Goal: Task Accomplishment & Management: Complete application form

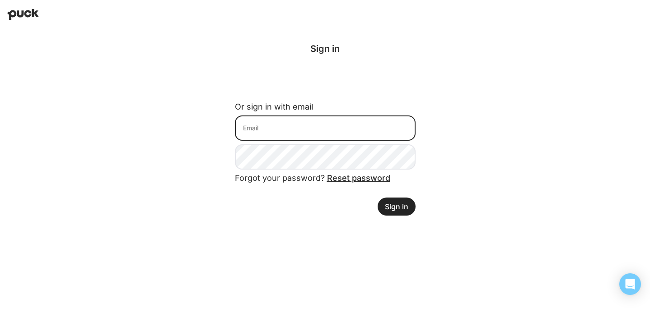
type input "[EMAIL_ADDRESS][DOMAIN_NAME]"
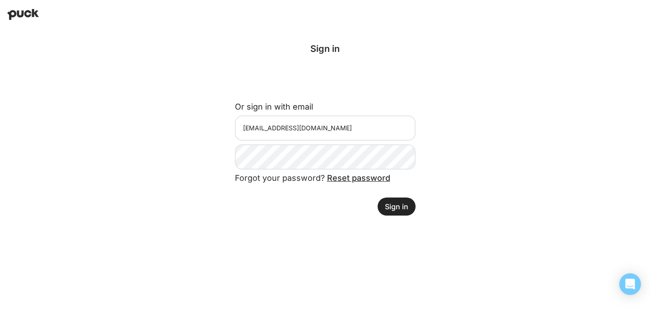
click at [407, 205] on button "Sign in" at bounding box center [397, 207] width 38 height 18
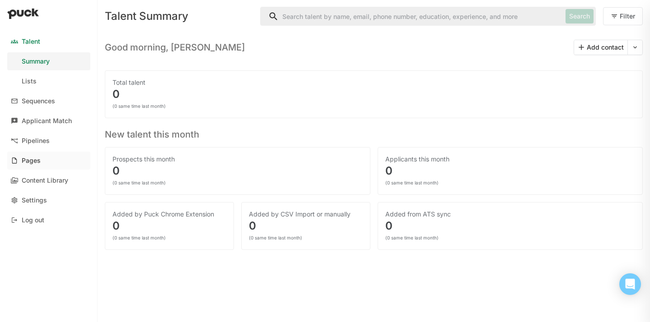
click at [35, 159] on div "Pages" at bounding box center [31, 161] width 19 height 8
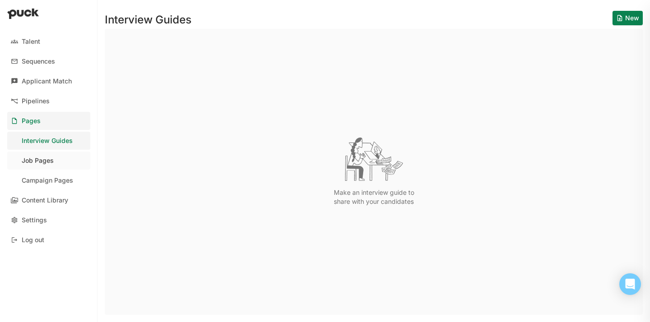
click at [43, 164] on link "Job Pages" at bounding box center [48, 161] width 83 height 18
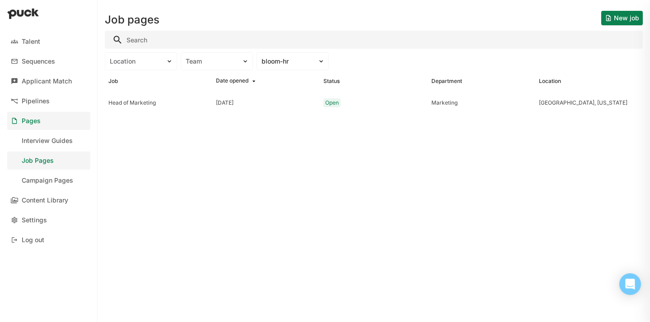
click at [629, 16] on button "New job" at bounding box center [622, 18] width 42 height 14
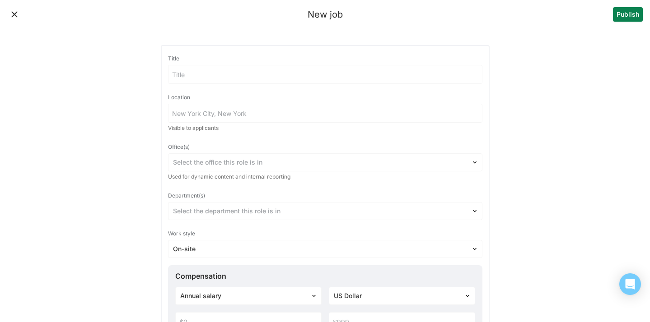
click at [325, 77] on input at bounding box center [324, 74] width 313 height 18
type input "Accountant"
click at [329, 114] on input at bounding box center [324, 113] width 313 height 18
click at [353, 131] on div "Visible to applicants" at bounding box center [325, 128] width 314 height 7
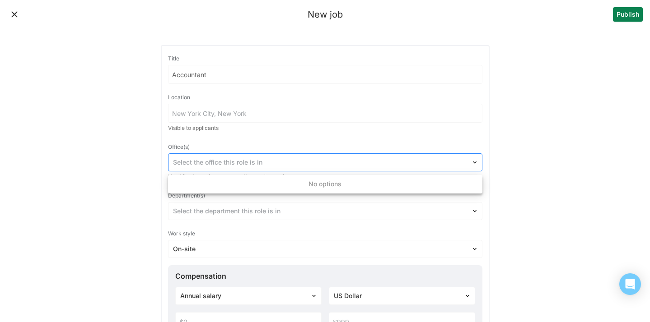
click at [341, 164] on div at bounding box center [320, 162] width 294 height 9
click at [340, 162] on div at bounding box center [320, 162] width 294 height 9
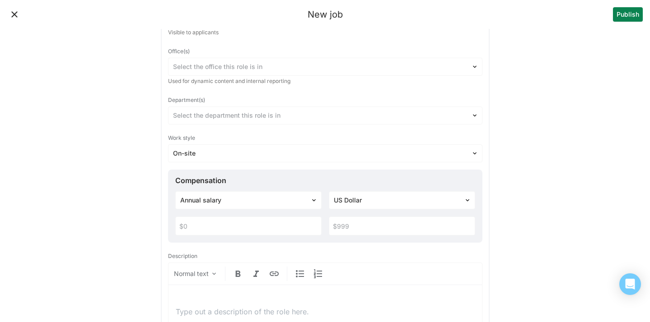
scroll to position [125, 0]
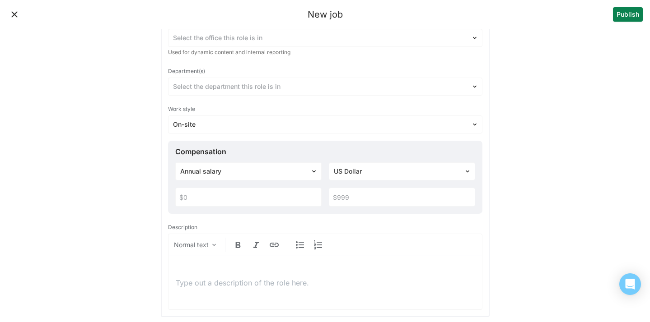
click at [275, 199] on input "text" at bounding box center [248, 197] width 145 height 18
type input "$75,000"
click at [383, 190] on input "text" at bounding box center [401, 197] width 145 height 18
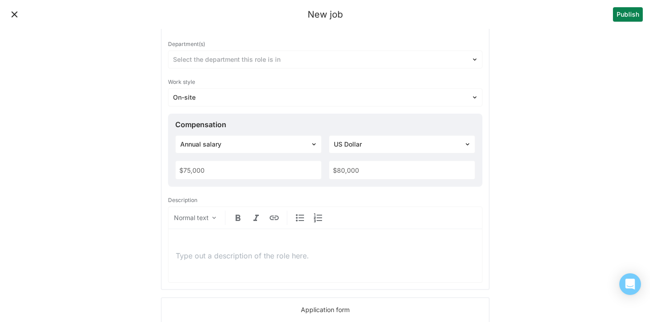
scroll to position [230, 0]
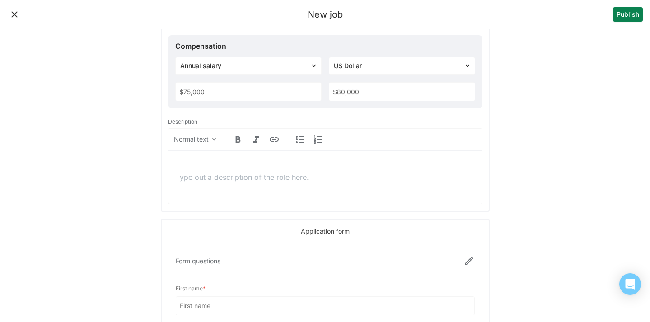
type input "$80,000"
click at [336, 177] on p at bounding box center [325, 178] width 299 height 10
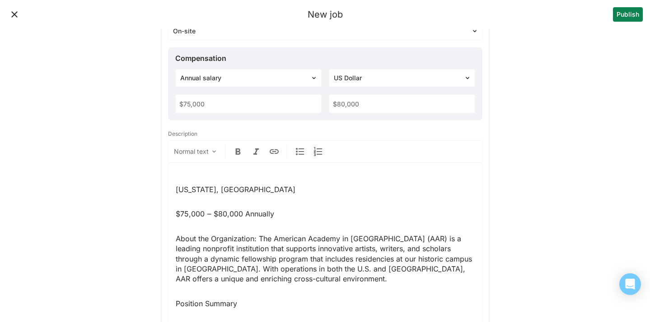
scroll to position [219, 0]
drag, startPoint x: 246, startPoint y: 187, endPoint x: 149, endPoint y: 173, distance: 97.7
click at [223, 187] on p "Our client, an international" at bounding box center [325, 189] width 299 height 10
click at [312, 191] on p "Our client, an american international" at bounding box center [325, 189] width 299 height 10
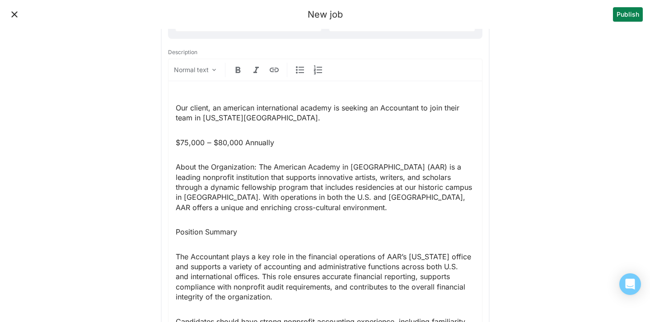
scroll to position [302, 0]
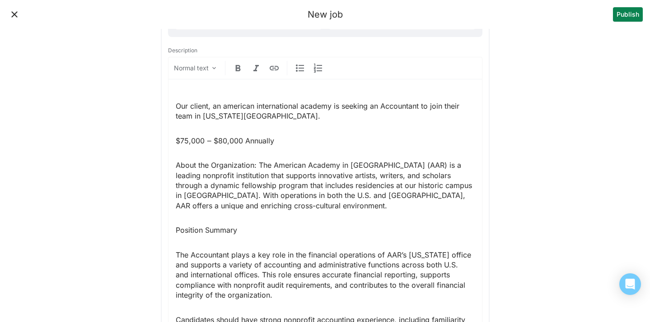
click at [222, 105] on p "Our client, an american international academy is seeking an Accountant to join …" at bounding box center [325, 111] width 299 height 20
click at [400, 101] on p "Our client, a leading non-profit, american international academy is seeking an …" at bounding box center [325, 111] width 299 height 20
click at [366, 118] on p "Our client, a leading non-profit, american international academy is seeking an …" at bounding box center [325, 111] width 299 height 20
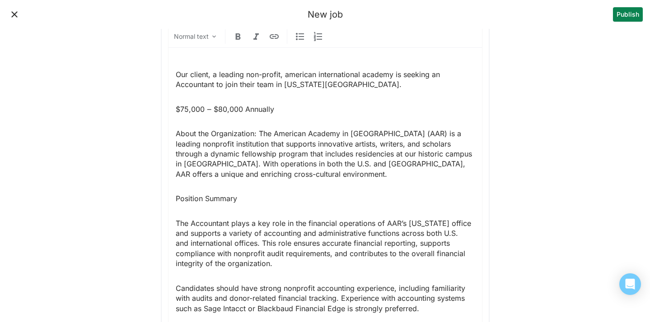
scroll to position [342, 0]
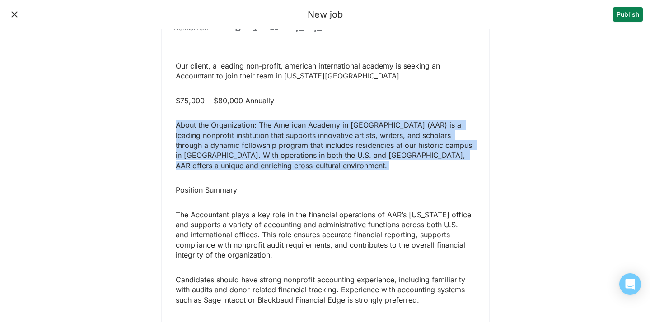
drag, startPoint x: 236, startPoint y: 171, endPoint x: 165, endPoint y: 122, distance: 86.7
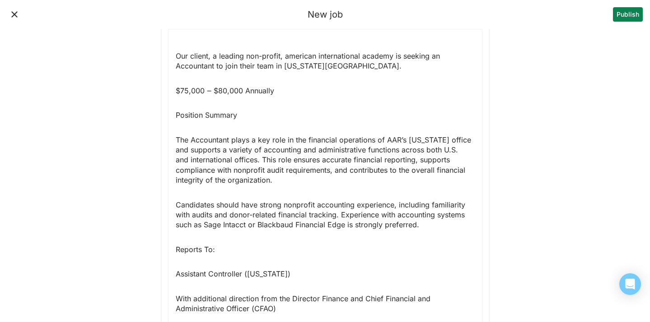
scroll to position [354, 0]
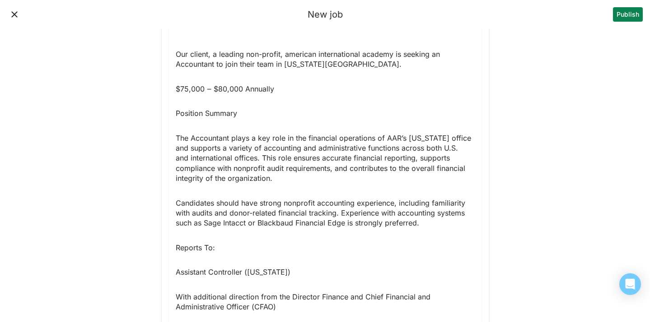
click at [407, 136] on p "The Accountant plays a key role in the financial operations of AAR’s New York o…" at bounding box center [325, 158] width 299 height 51
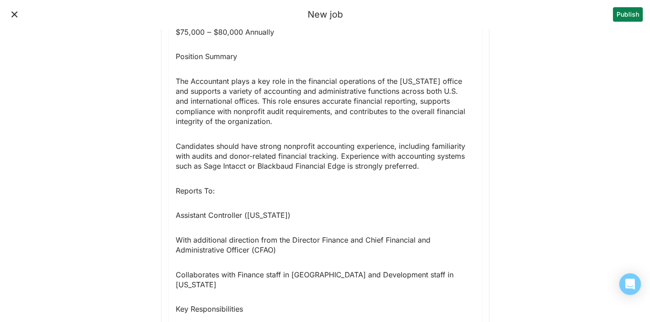
scroll to position [412, 0]
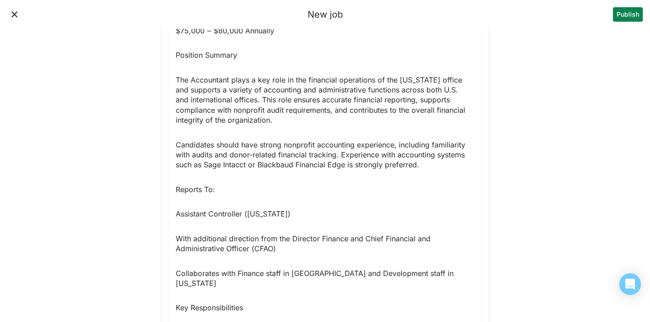
click at [430, 163] on p "Candidates should have strong nonprofit accounting experience, including famili…" at bounding box center [325, 155] width 299 height 30
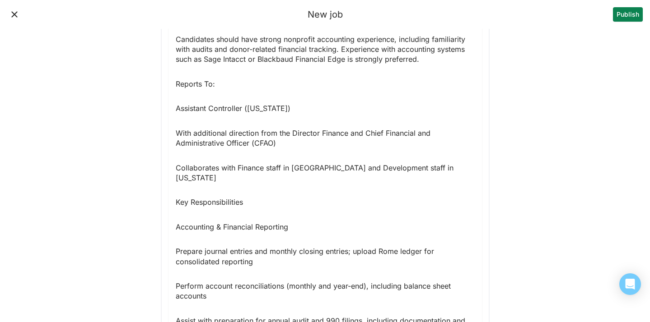
scroll to position [521, 0]
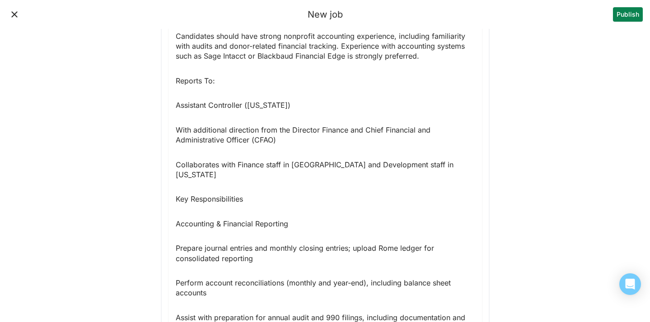
click at [244, 194] on p "Key Responsibilities" at bounding box center [325, 199] width 299 height 10
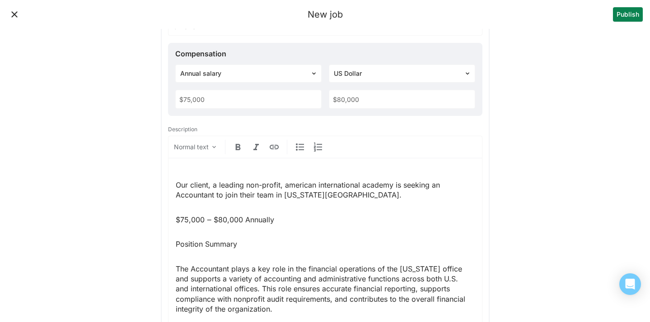
scroll to position [226, 0]
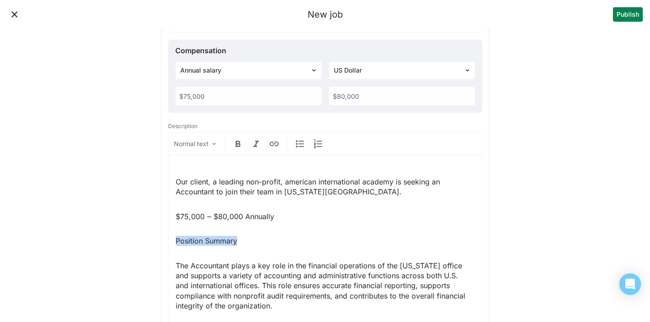
drag, startPoint x: 246, startPoint y: 245, endPoint x: 158, endPoint y: 242, distance: 88.6
click at [235, 143] on img at bounding box center [238, 144] width 11 height 11
click at [303, 214] on p "$75,000 ‒ $80,000 Annually" at bounding box center [325, 217] width 299 height 10
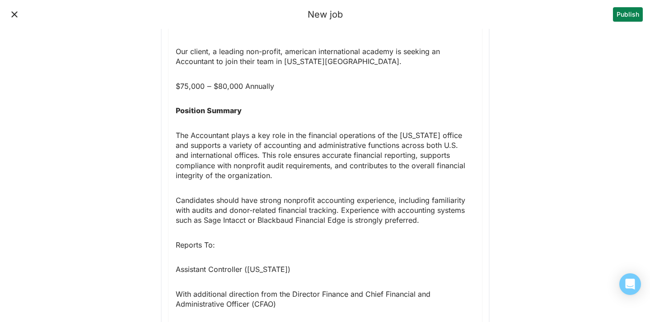
scroll to position [359, 0]
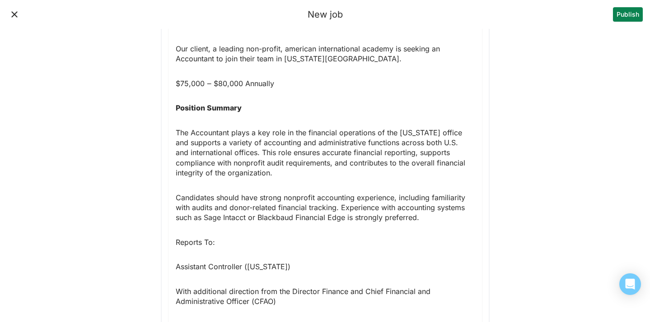
click at [217, 247] on p "Reports To:" at bounding box center [325, 243] width 299 height 10
drag, startPoint x: 217, startPoint y: 247, endPoint x: 169, endPoint y: 243, distance: 47.6
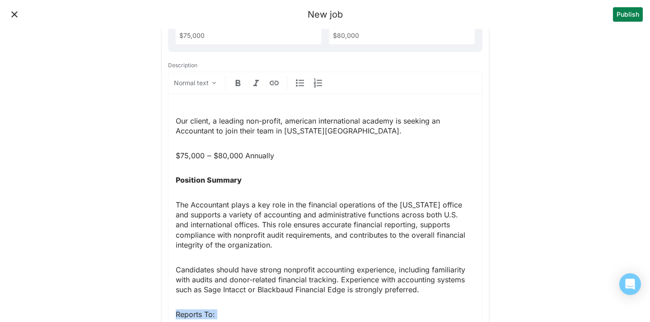
scroll to position [286, 0]
click at [239, 88] on img at bounding box center [238, 83] width 11 height 11
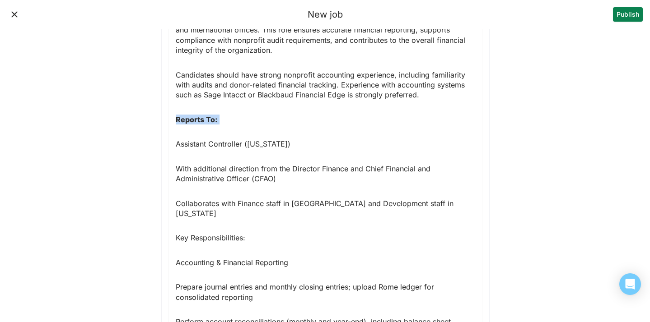
scroll to position [493, 0]
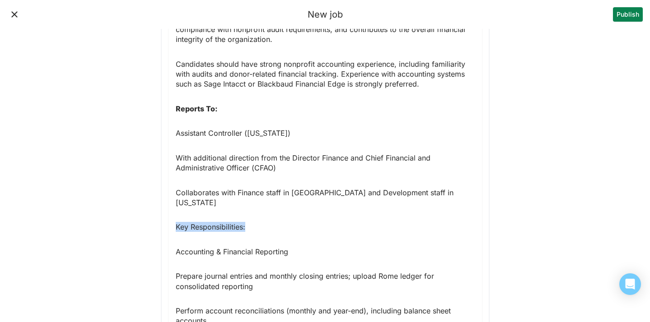
drag, startPoint x: 256, startPoint y: 221, endPoint x: 164, endPoint y: 217, distance: 91.8
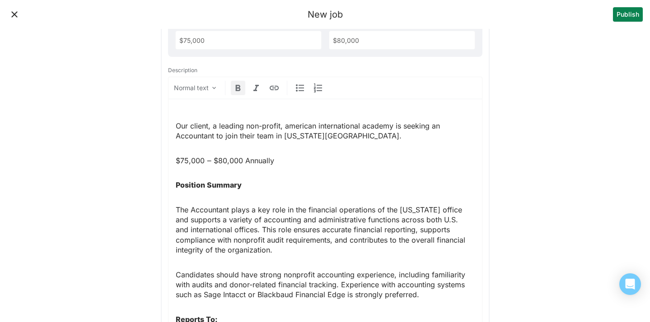
click at [236, 91] on img at bounding box center [238, 88] width 11 height 11
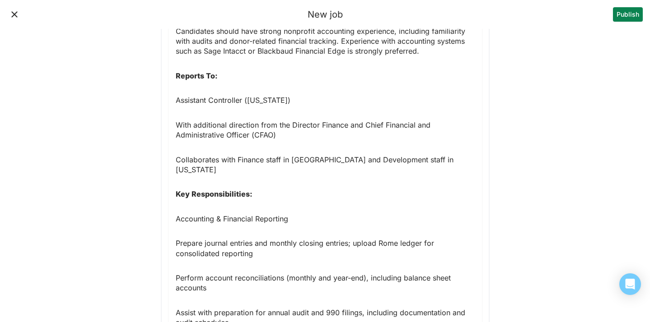
scroll to position [526, 0]
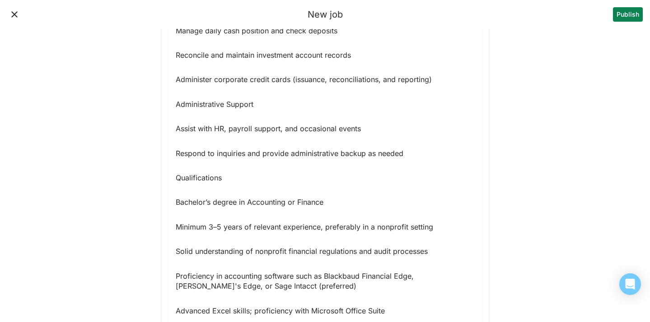
scroll to position [1050, 0]
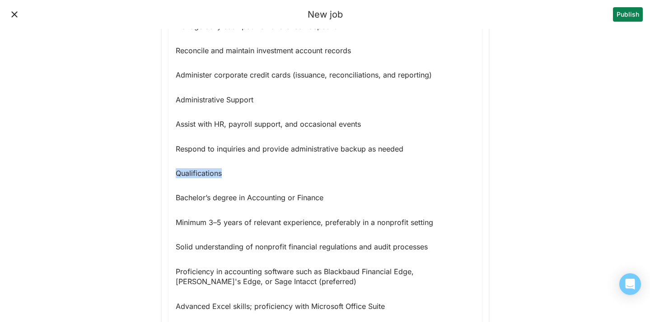
drag, startPoint x: 228, startPoint y: 163, endPoint x: 168, endPoint y: 162, distance: 59.6
click at [168, 162] on div "Our client, a leading non-profit, american international academy is seeking an …" at bounding box center [324, 60] width 313 height 1456
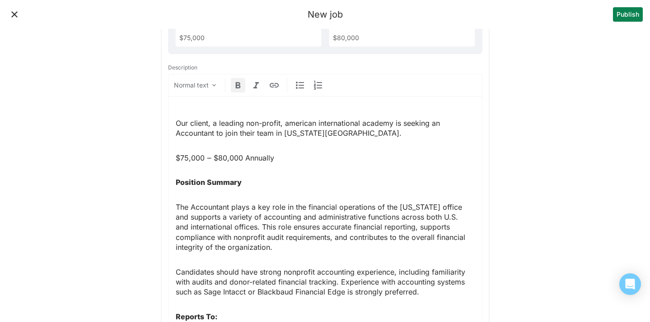
click at [238, 86] on img at bounding box center [238, 85] width 11 height 11
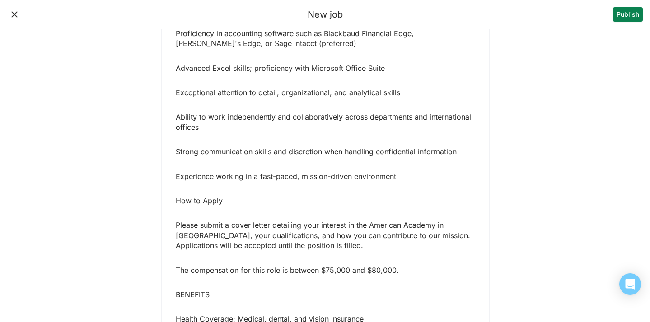
scroll to position [1289, 0]
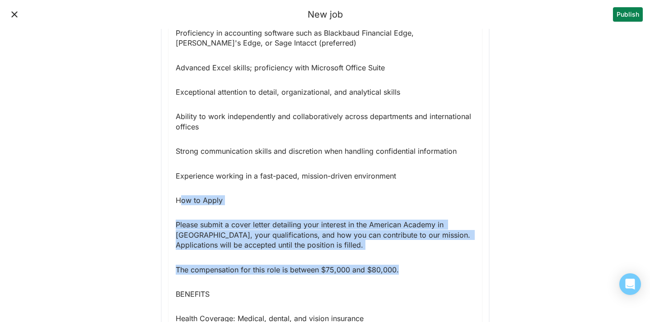
drag, startPoint x: 404, startPoint y: 258, endPoint x: 179, endPoint y: 187, distance: 236.4
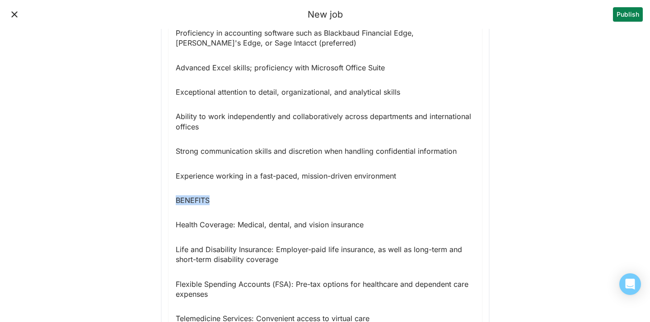
drag, startPoint x: 217, startPoint y: 193, endPoint x: 154, endPoint y: 192, distance: 63.2
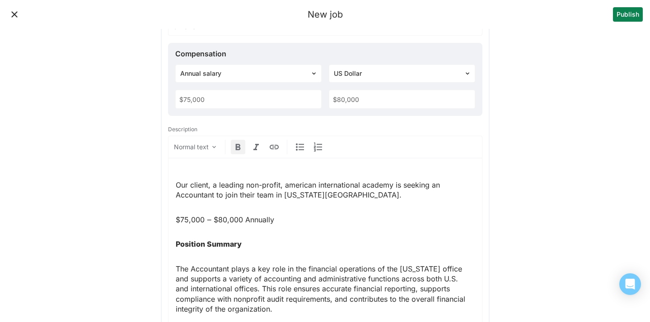
click at [233, 148] on img at bounding box center [238, 147] width 11 height 11
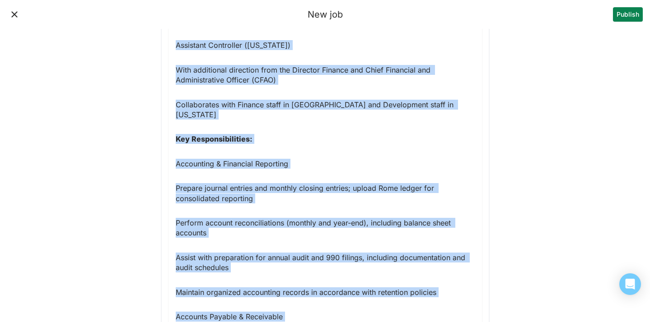
scroll to position [555, 0]
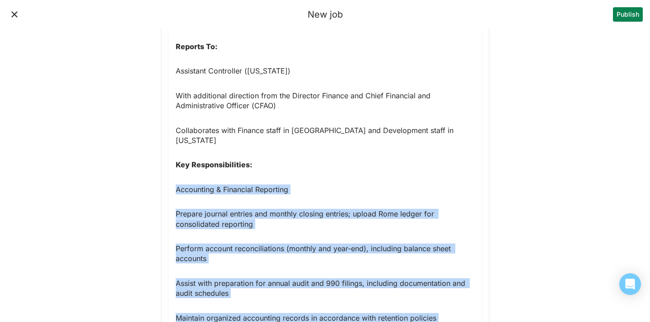
drag, startPoint x: 412, startPoint y: 245, endPoint x: 172, endPoint y: 174, distance: 250.4
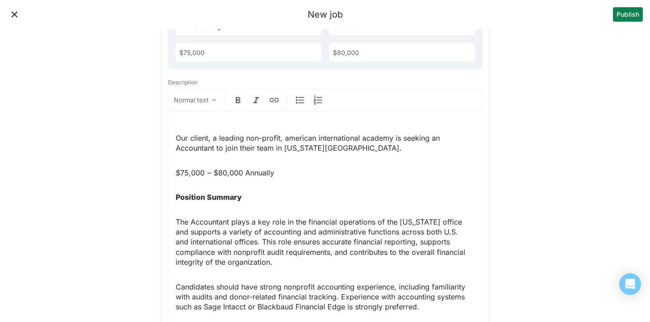
scroll to position [285, 0]
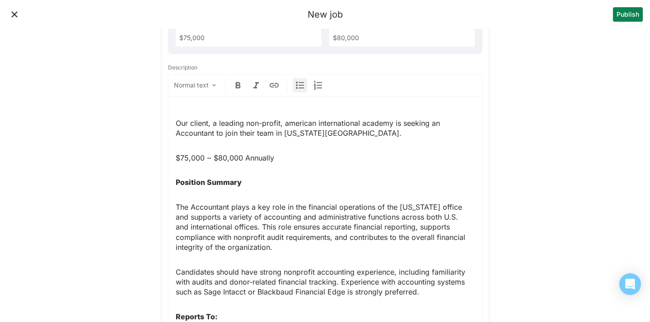
click at [296, 90] on img at bounding box center [299, 85] width 11 height 11
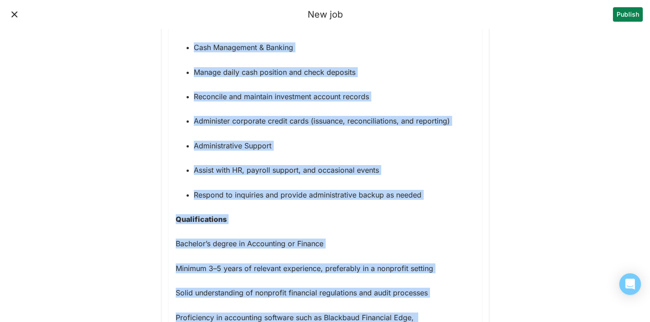
scroll to position [962, 0]
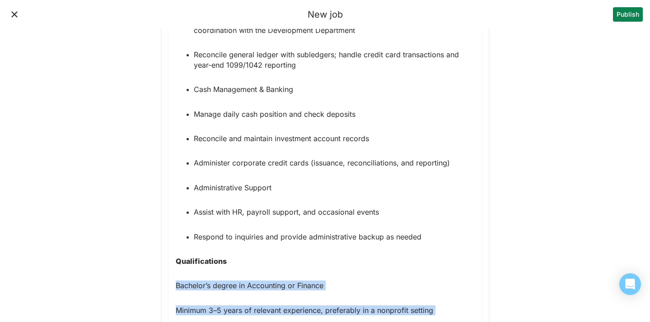
drag, startPoint x: 404, startPoint y: 239, endPoint x: 173, endPoint y: 274, distance: 234.3
click at [173, 274] on div "Our client, a leading non-profit, american international academy is seeking an …" at bounding box center [324, 101] width 313 height 1362
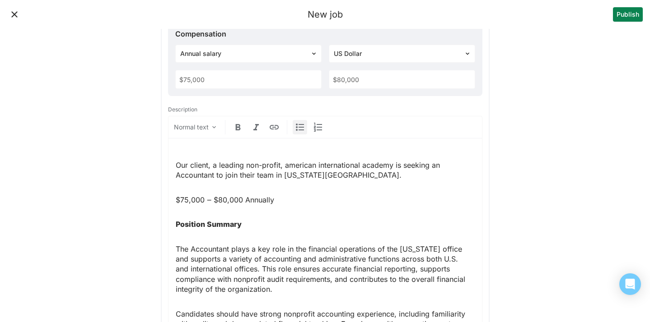
click at [298, 130] on img at bounding box center [299, 127] width 11 height 11
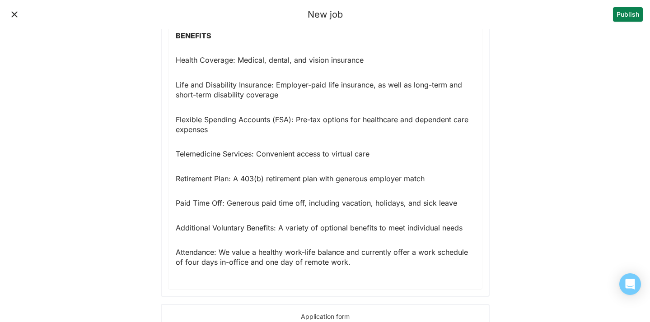
scroll to position [1454, 0]
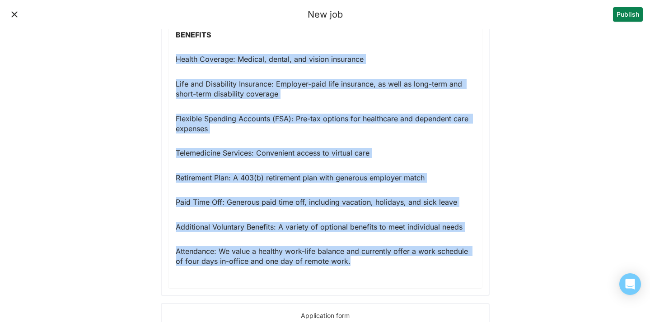
drag, startPoint x: 366, startPoint y: 261, endPoint x: 166, endPoint y: 61, distance: 283.3
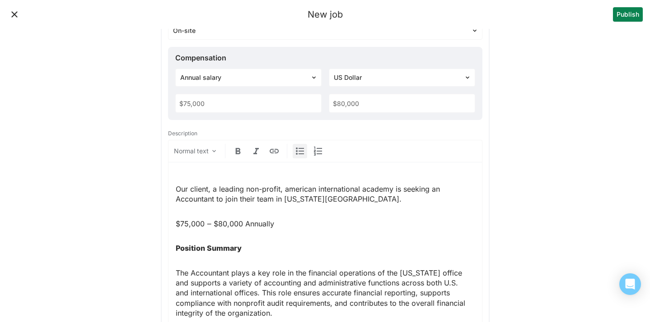
click at [297, 153] on img at bounding box center [299, 151] width 11 height 11
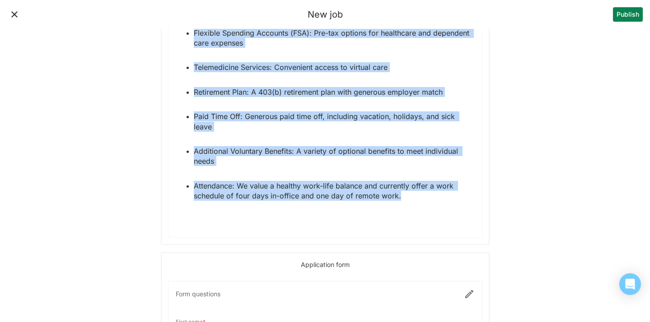
scroll to position [1611, 0]
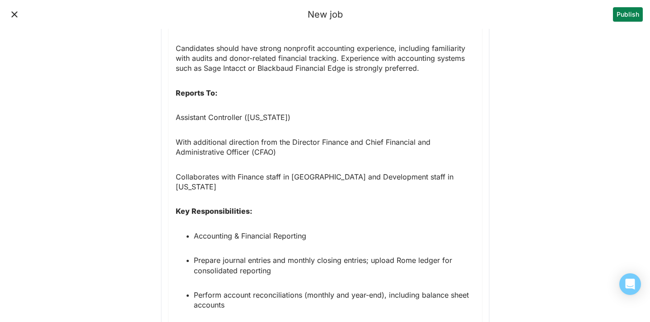
scroll to position [507, 0]
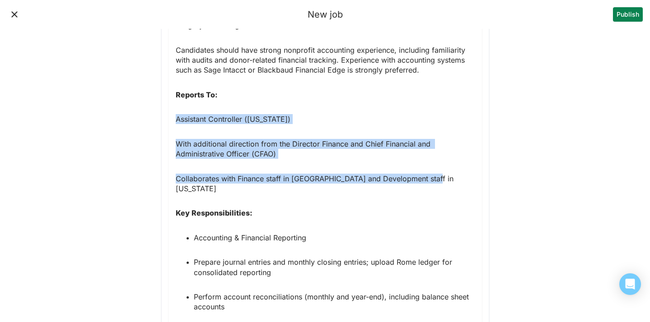
drag, startPoint x: 450, startPoint y: 180, endPoint x: 175, endPoint y: 117, distance: 282.2
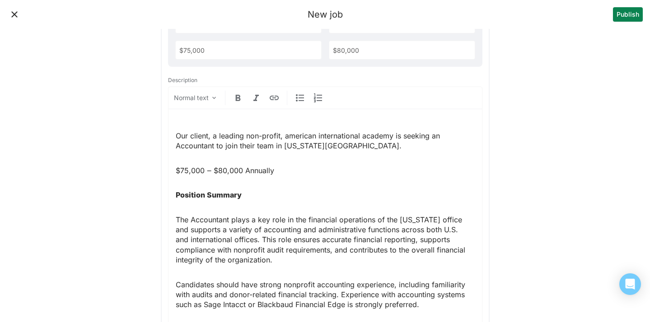
click at [299, 92] on div at bounding box center [300, 98] width 14 height 14
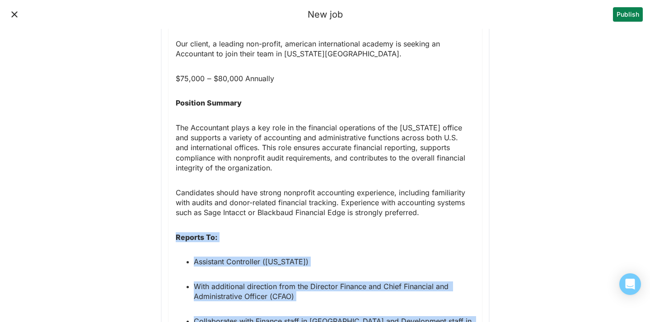
scroll to position [368, 0]
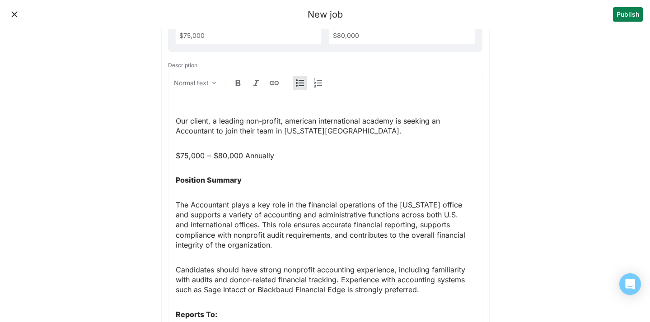
scroll to position [266, 0]
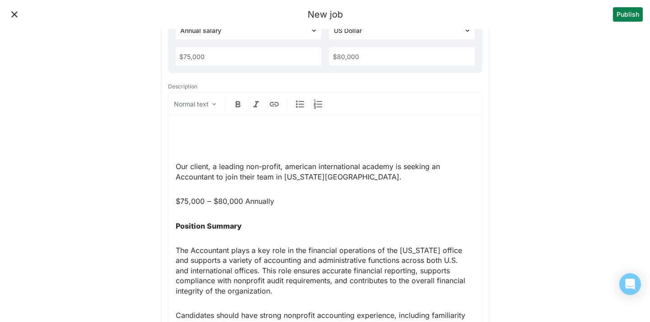
click at [197, 147] on p at bounding box center [325, 142] width 299 height 10
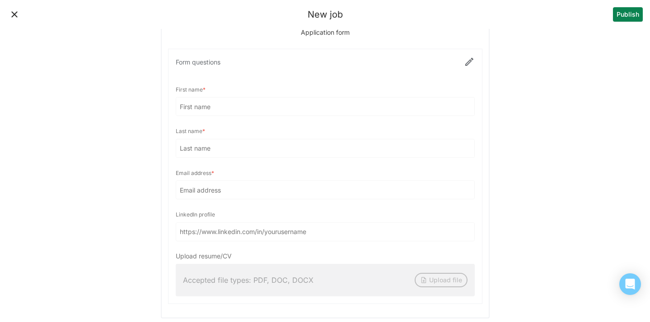
scroll to position [1810, 0]
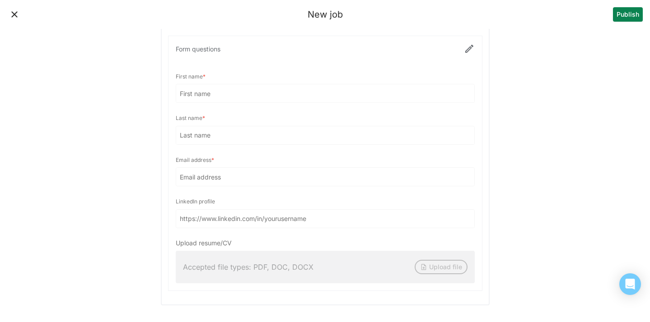
click at [469, 36] on div at bounding box center [324, 163] width 313 height 255
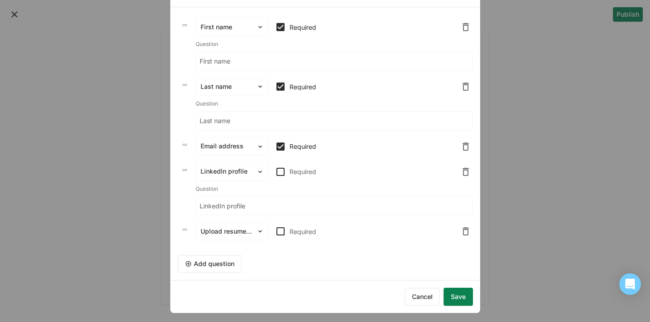
scroll to position [38, 0]
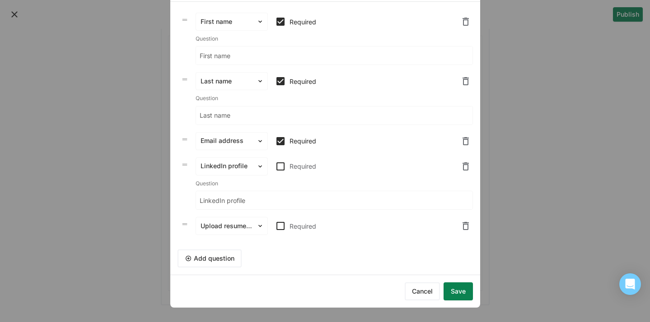
click at [282, 225] on img at bounding box center [280, 226] width 11 height 11
click at [275, 226] on input "Required" at bounding box center [275, 226] width 0 height 0
checkbox input "true"
click at [231, 258] on button "Add question" at bounding box center [209, 259] width 64 height 18
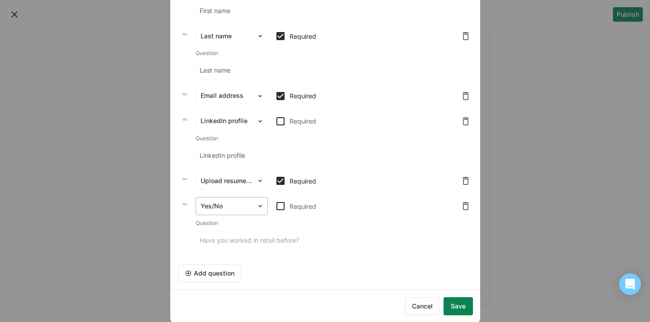
scroll to position [84, 0]
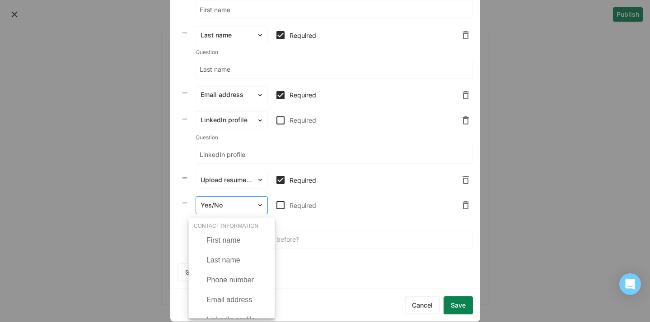
click at [252, 206] on div "Yes/No" at bounding box center [226, 205] width 61 height 13
click at [244, 275] on div "Phone number" at bounding box center [231, 280] width 79 height 18
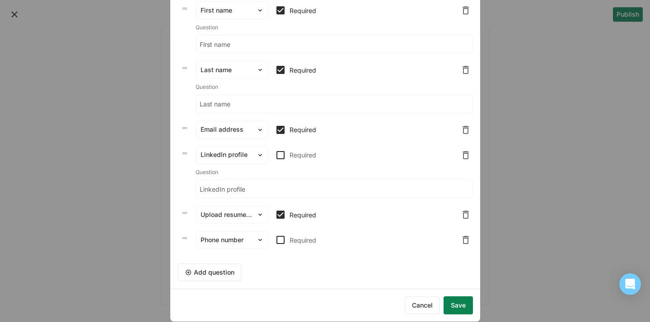
click at [281, 244] on img at bounding box center [280, 240] width 11 height 11
click at [275, 241] on input "Required" at bounding box center [275, 240] width 0 height 0
checkbox input "true"
click at [459, 305] on button "Save" at bounding box center [458, 306] width 29 height 18
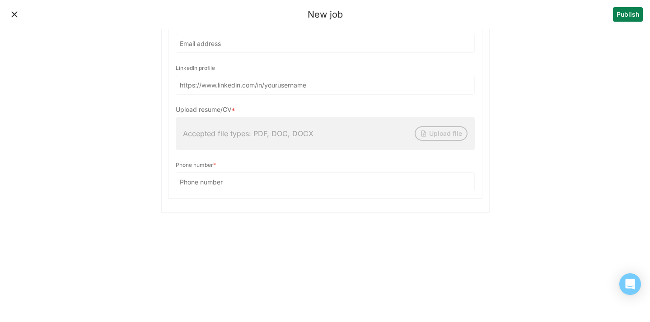
scroll to position [1960, 0]
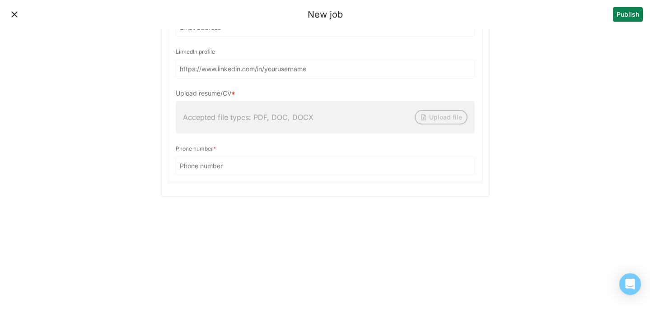
click at [630, 11] on button "Publish" at bounding box center [628, 14] width 30 height 14
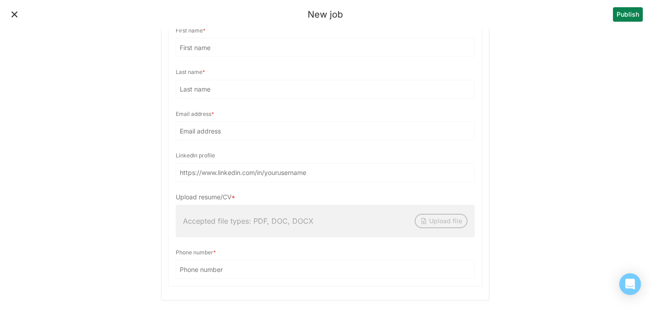
scroll to position [1866, 0]
click at [626, 17] on button "Publish" at bounding box center [628, 14] width 30 height 14
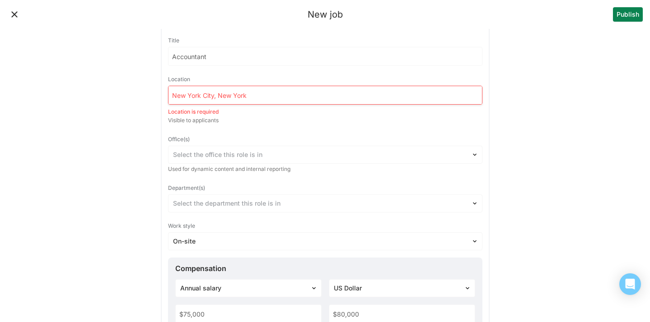
scroll to position [16, 0]
click at [400, 97] on input at bounding box center [324, 97] width 313 height 18
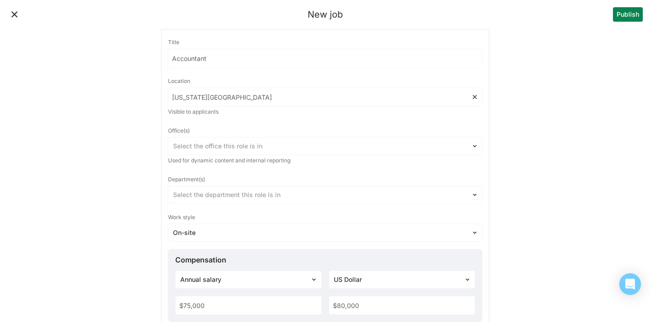
type input "New York City"
click at [621, 11] on button "Publish" at bounding box center [628, 14] width 30 height 14
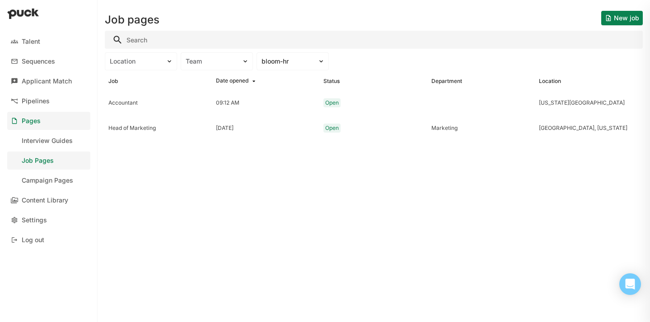
click at [623, 21] on button "New job" at bounding box center [622, 18] width 42 height 14
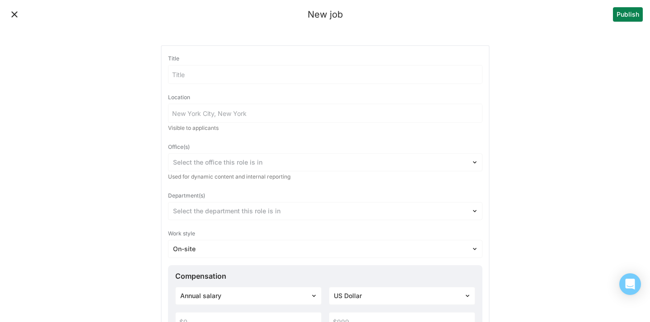
click at [307, 75] on input at bounding box center [324, 74] width 313 height 18
type input "Accounts Receivable Representative"
click at [326, 110] on input at bounding box center [324, 113] width 313 height 18
click at [287, 148] on div "Office(s)" at bounding box center [325, 147] width 314 height 13
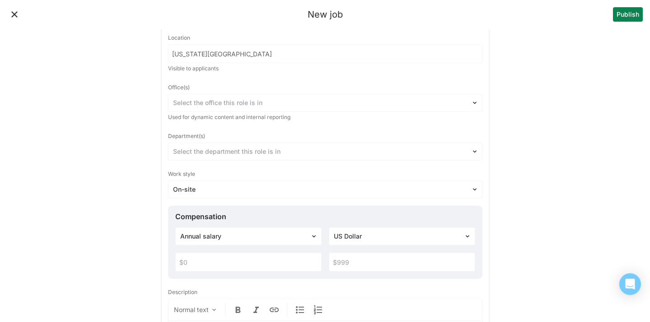
scroll to position [63, 0]
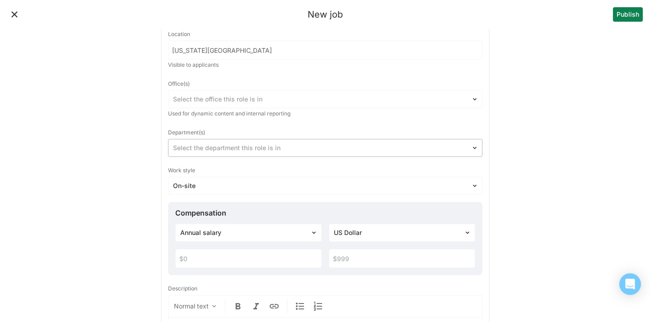
click at [293, 149] on div at bounding box center [320, 148] width 294 height 9
click at [317, 124] on div "Title Accounts Receivable Representative Location New York City Visible to appl…" at bounding box center [325, 180] width 314 height 383
click at [298, 126] on div "Department(s)" at bounding box center [325, 132] width 314 height 13
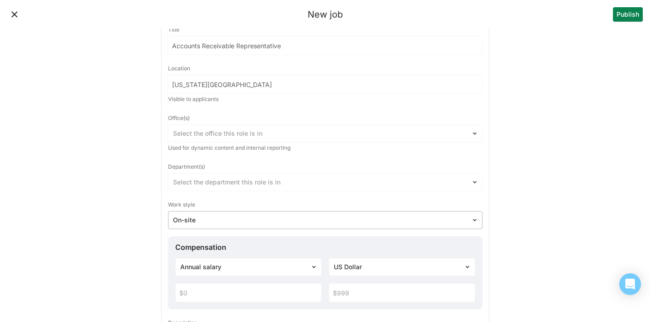
scroll to position [0, 0]
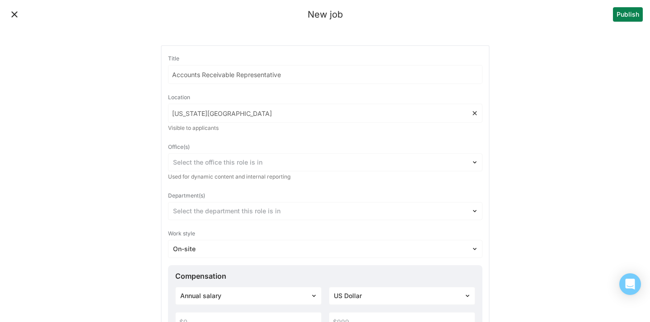
drag, startPoint x: 257, startPoint y: 115, endPoint x: 133, endPoint y: 105, distance: 124.6
click at [265, 136] on div "Title Accounts Receivable Representative Location Long Island City Visible to a…" at bounding box center [325, 243] width 314 height 383
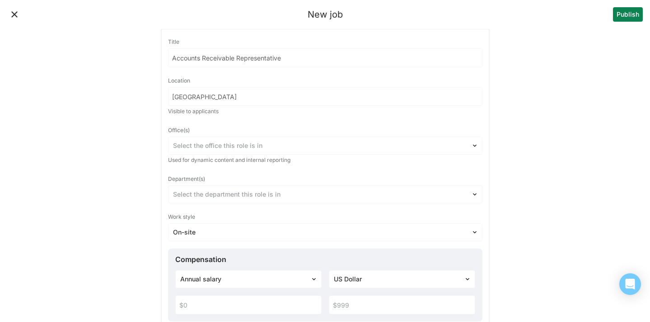
scroll to position [18, 0]
click at [276, 94] on input "Long Island City" at bounding box center [324, 96] width 313 height 18
type input "Long Island City, NY"
click at [321, 118] on div "Title Accounts Receivable Representative Location Long Island City, NY Visible …" at bounding box center [325, 226] width 314 height 383
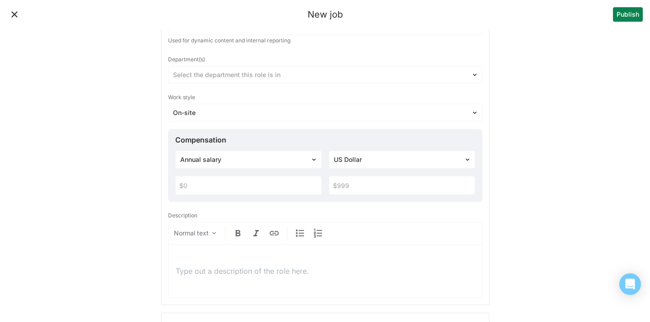
scroll to position [138, 0]
click at [297, 183] on input "text" at bounding box center [248, 184] width 145 height 18
type input "$60,000"
click at [358, 188] on input "text" at bounding box center [401, 184] width 145 height 18
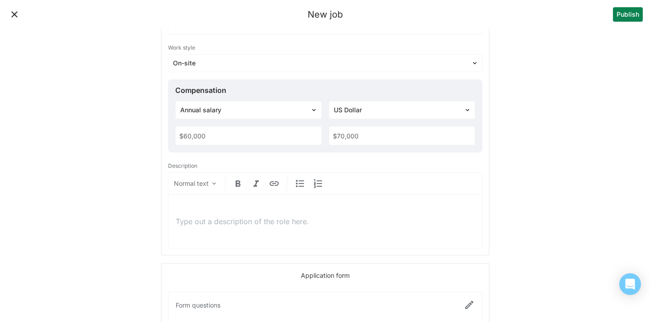
scroll to position [188, 0]
type input "$70,000"
click at [315, 220] on p at bounding box center [325, 220] width 299 height 10
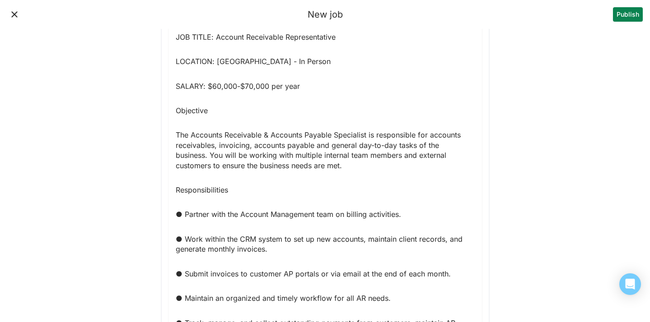
scroll to position [359, 0]
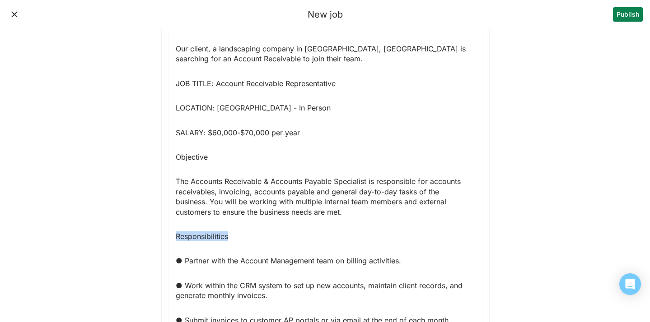
drag, startPoint x: 241, startPoint y: 238, endPoint x: 140, endPoint y: 237, distance: 101.2
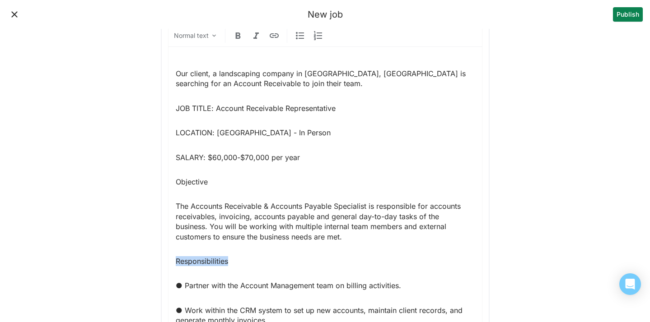
scroll to position [335, 0]
click at [235, 37] on img at bounding box center [238, 34] width 11 height 11
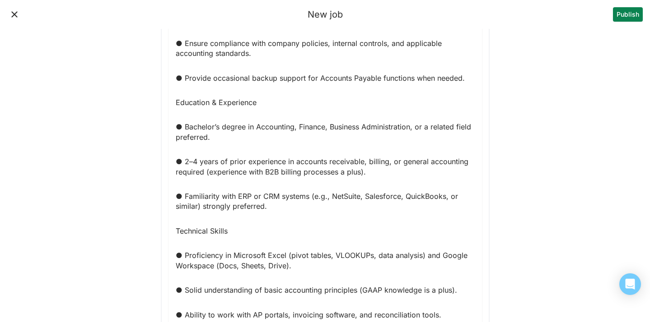
scroll to position [1048, 0]
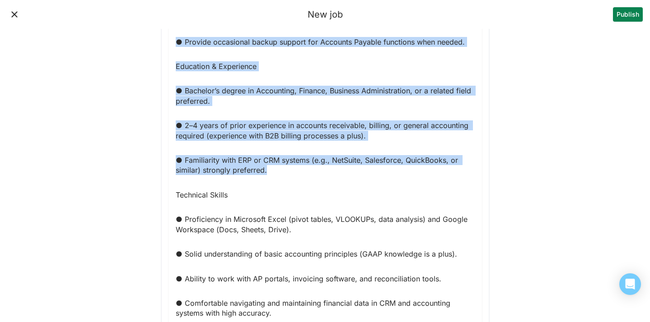
drag, startPoint x: 273, startPoint y: 170, endPoint x: 167, endPoint y: 20, distance: 184.0
click at [167, 20] on div "New job Publish Title Accounts Receivable Representative Location Long Island C…" at bounding box center [325, 135] width 650 height 2366
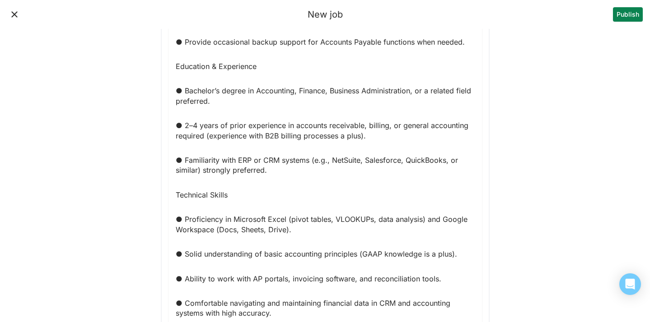
click at [315, 179] on div "Our client, a landscaping company in Long Island City, NY is searching for an A…" at bounding box center [325, 100] width 299 height 1506
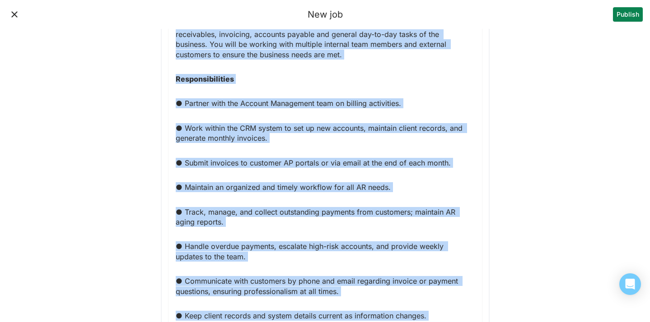
scroll to position [497, 0]
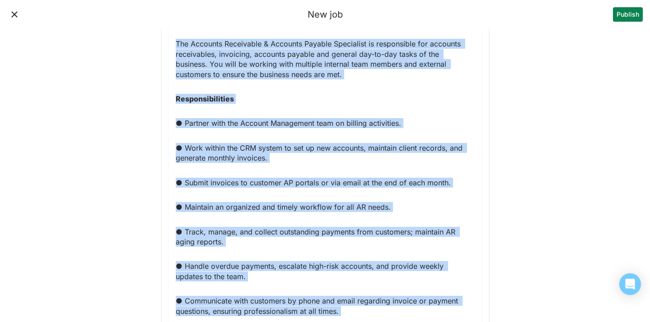
drag, startPoint x: 292, startPoint y: 173, endPoint x: 270, endPoint y: 111, distance: 65.7
click at [268, 98] on p "Responsibilities" at bounding box center [325, 99] width 299 height 10
click at [290, 95] on p "Responsibilities" at bounding box center [325, 99] width 299 height 10
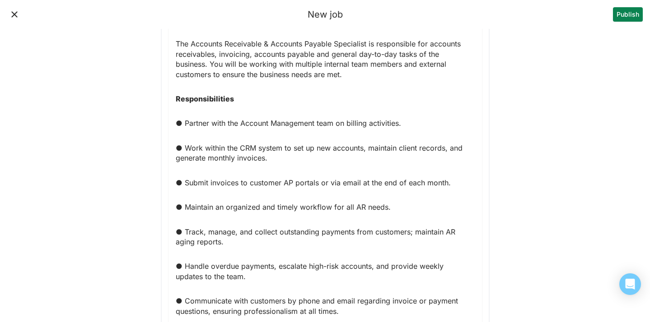
drag, startPoint x: 174, startPoint y: 123, endPoint x: 230, endPoint y: 144, distance: 59.5
click at [224, 119] on p "● Partner with the Account Management team on billing activities." at bounding box center [325, 123] width 299 height 10
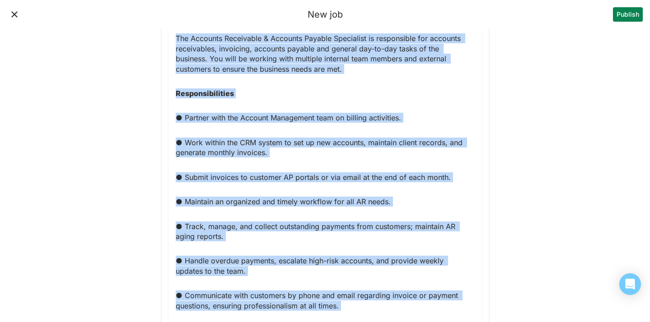
scroll to position [498, 0]
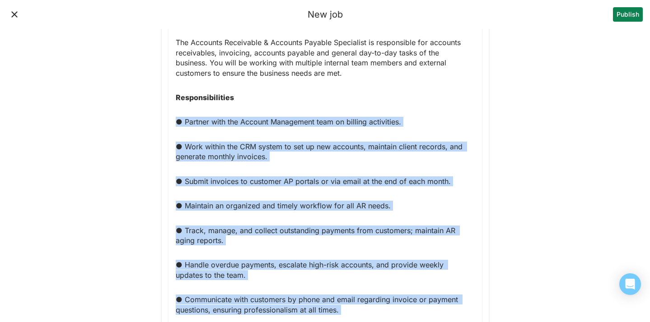
drag, startPoint x: 290, startPoint y: 262, endPoint x: 169, endPoint y: 119, distance: 187.2
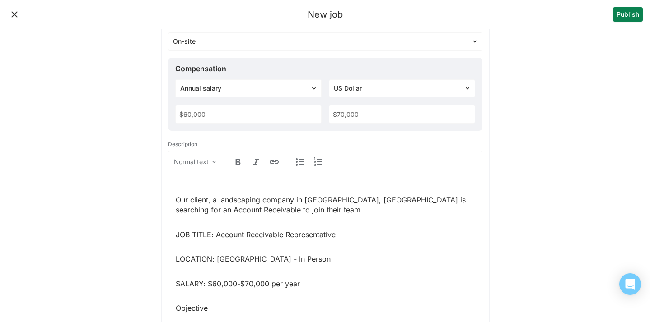
scroll to position [0, 0]
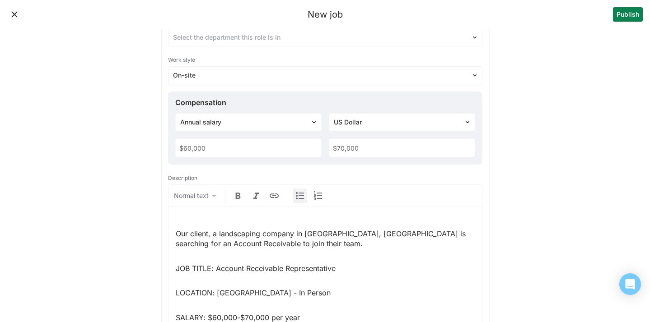
click at [300, 201] on img at bounding box center [299, 196] width 11 height 11
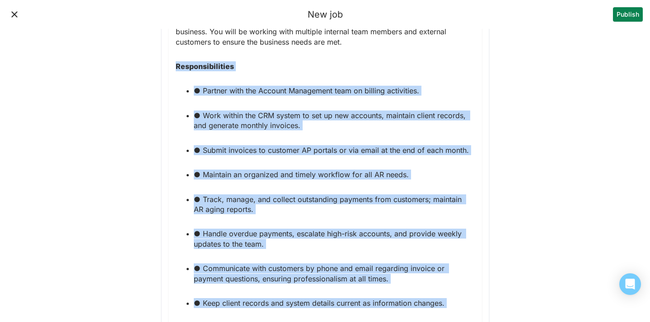
scroll to position [534, 0]
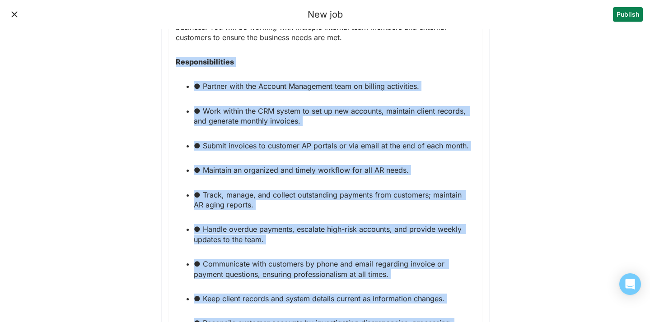
click at [329, 142] on p "● Submit invoices to customer AP portals or via email at the end of each month." at bounding box center [334, 146] width 281 height 10
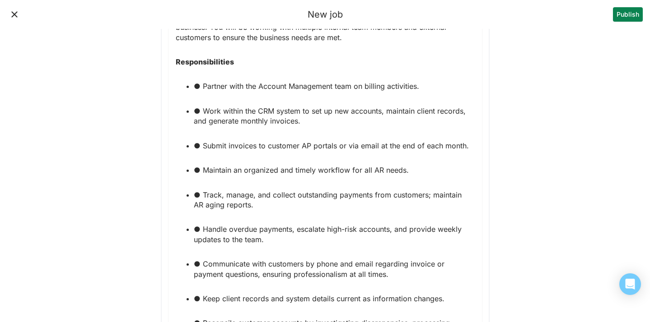
click at [182, 111] on p "● Work within the CRM system to set up new accounts, maintain client records, a…" at bounding box center [325, 116] width 299 height 20
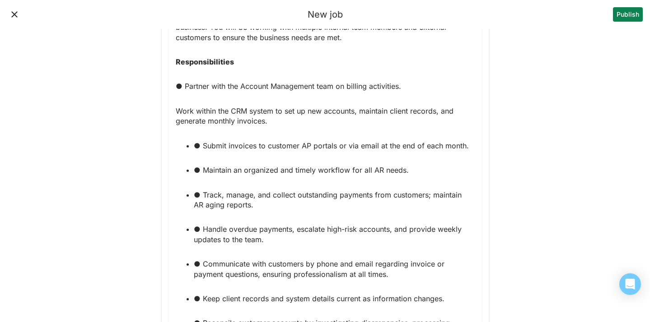
click at [183, 83] on p "● Partner with the Account Management team on billing activities." at bounding box center [325, 86] width 299 height 10
click at [200, 147] on p "● Submit invoices to customer AP portals or via email at the end of each month." at bounding box center [334, 146] width 281 height 10
click at [200, 168] on p "● Maintain an organized and timely workflow for all AR needs." at bounding box center [334, 170] width 281 height 10
click at [201, 192] on p "● Track, manage, and collect outstanding payments from customers; maintain AR a…" at bounding box center [334, 200] width 281 height 20
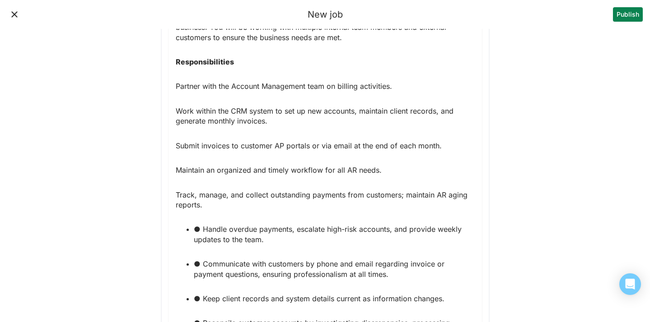
click at [199, 230] on p "● Handle overdue payments, escalate high-risk accounts, and provide weekly upda…" at bounding box center [334, 234] width 281 height 20
click at [200, 266] on p "● Communicate with customers by phone and email regarding invoice or payment qu…" at bounding box center [334, 269] width 281 height 20
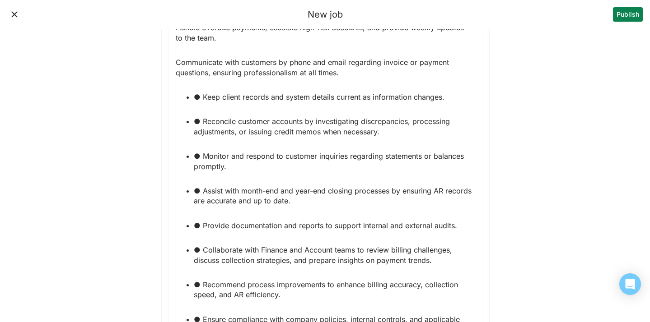
scroll to position [766, 0]
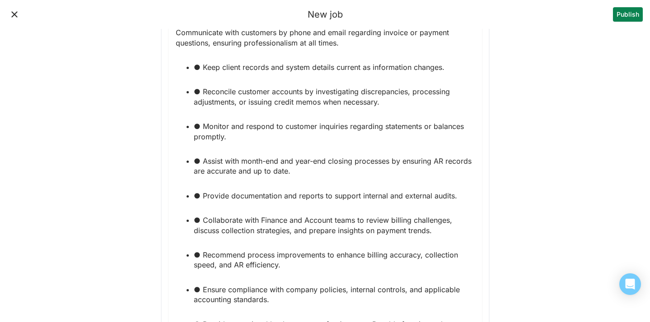
click at [201, 68] on p "● Keep client records and system details current as information changes." at bounding box center [334, 67] width 281 height 10
click at [200, 93] on p "● Reconcile customer accounts by investigating discrepancies, processing adjust…" at bounding box center [334, 97] width 281 height 20
click at [202, 123] on p "● Monitor and respond to customer inquiries regarding statements or balances pr…" at bounding box center [334, 131] width 281 height 20
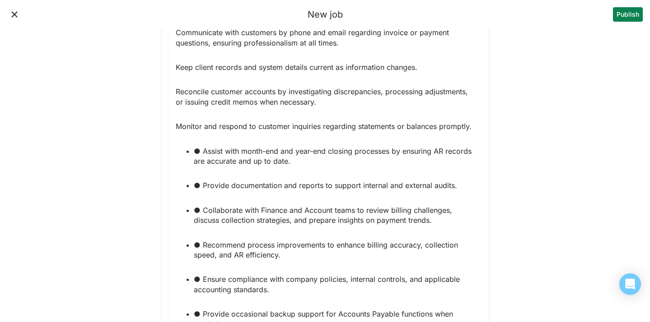
click at [201, 149] on p "● Assist with month-end and year-end closing processes by ensuring AR records a…" at bounding box center [334, 156] width 281 height 20
click at [198, 188] on p "● Provide documentation and reports to support internal and external audits." at bounding box center [334, 186] width 281 height 10
click at [179, 185] on p "Provide documentation and reports to support internal and external audits." at bounding box center [325, 186] width 299 height 10
click at [201, 206] on p "● Collaborate with Finance and Account teams to review billing challenges, disc…" at bounding box center [334, 215] width 281 height 20
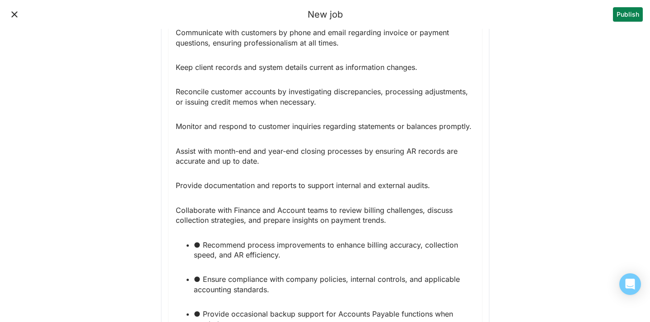
click at [201, 243] on p "● Recommend process improvements to enhance billing accuracy, collection speed,…" at bounding box center [334, 250] width 281 height 20
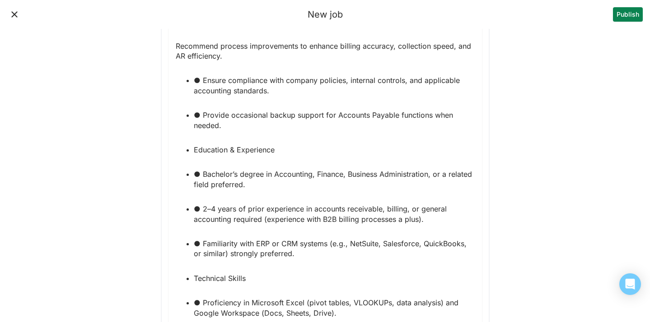
scroll to position [981, 0]
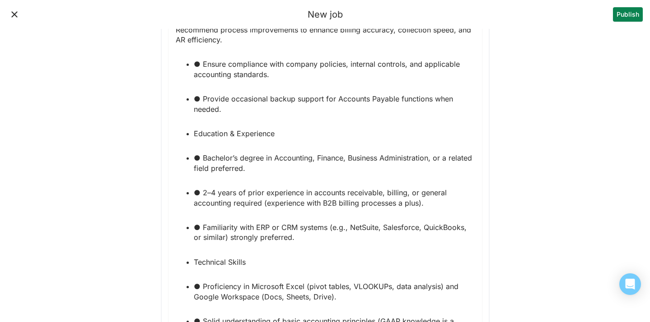
click at [199, 64] on p "● Ensure compliance with company policies, internal controls, and applicable ac…" at bounding box center [334, 69] width 281 height 20
click at [200, 97] on p "● Provide occasional backup support for Accounts Payable functions when needed." at bounding box center [334, 104] width 281 height 20
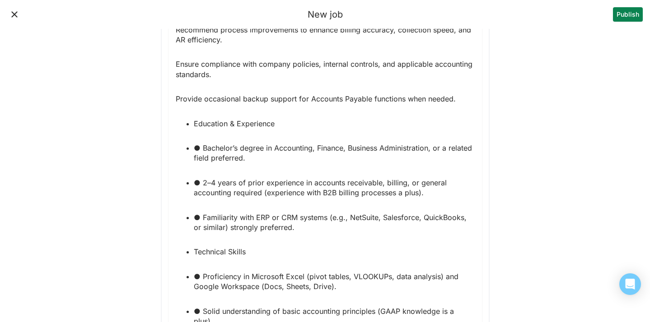
click at [194, 122] on p "Education & Experience" at bounding box center [334, 124] width 281 height 10
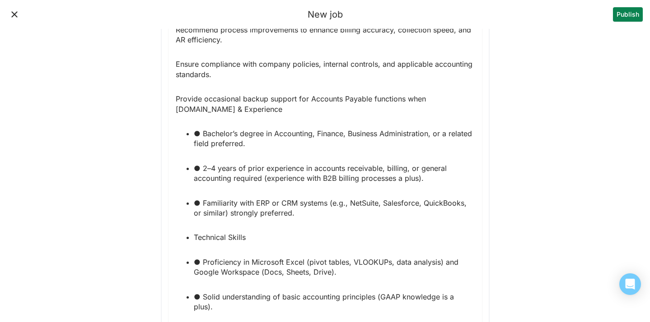
click at [199, 132] on p "● Bachelor’s degree in Accounting, Finance, Business Administration, or a relat…" at bounding box center [334, 139] width 281 height 20
click at [200, 168] on p "● 2–4 years of prior experience in accounts receivable, billing, or general acc…" at bounding box center [334, 173] width 281 height 20
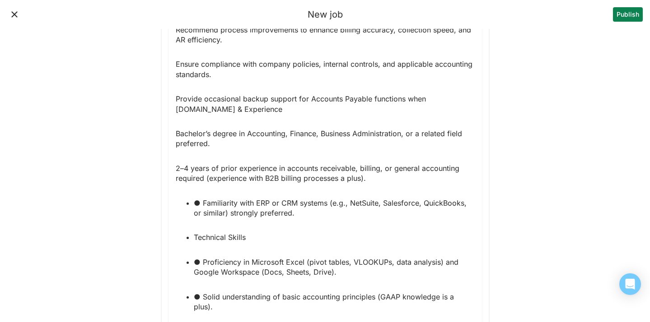
click at [199, 199] on p "● Familiarity with ERP or CRM systems (e.g., NetSuite, Salesforce, QuickBooks, …" at bounding box center [334, 208] width 281 height 20
click at [195, 236] on p "Technical Skills" at bounding box center [334, 238] width 281 height 10
click at [200, 263] on p "● Proficiency in Microsoft Excel (pivot tables, VLOOKUPs, data analysis) and Go…" at bounding box center [334, 267] width 281 height 20
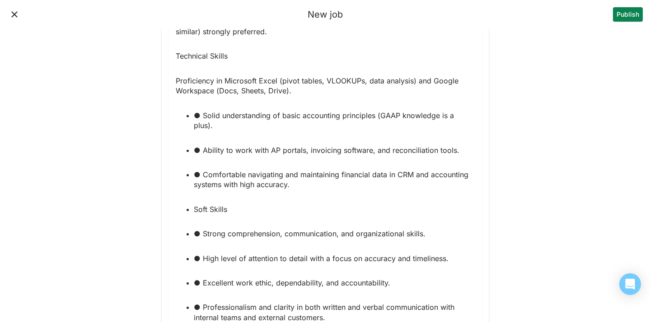
scroll to position [1167, 0]
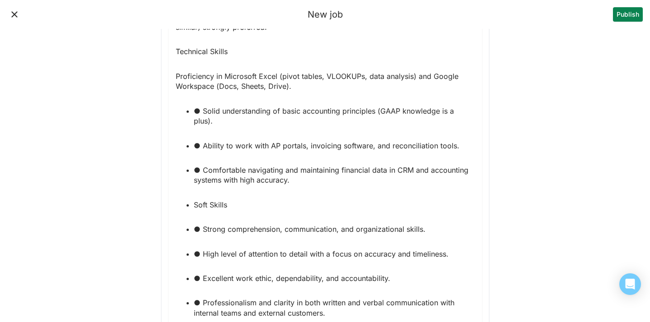
click at [200, 109] on p "● Solid understanding of basic accounting principles (GAAP knowledge is a plus)." at bounding box center [334, 116] width 281 height 20
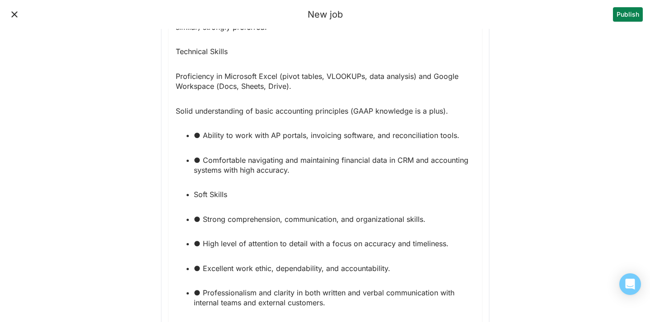
click at [199, 135] on p "● Ability to work with AP portals, invoicing software, and reconciliation tools." at bounding box center [334, 136] width 281 height 10
click at [201, 157] on p "● Comfortable navigating and maintaining financial data in CRM and accounting s…" at bounding box center [334, 165] width 281 height 20
click at [195, 195] on p "Soft Skills" at bounding box center [334, 195] width 281 height 10
click at [200, 219] on p "● Strong comprehension, communication, and organizational skills." at bounding box center [334, 220] width 281 height 10
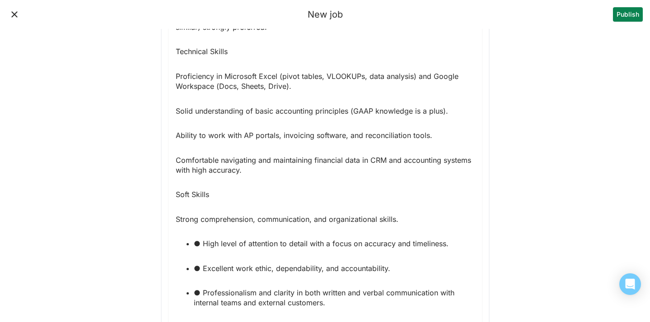
click at [201, 244] on p "● High level of attention to detail with a focus on accuracy and timeliness." at bounding box center [334, 244] width 281 height 10
click at [201, 266] on p "● Excellent work ethic, dependability, and accountability." at bounding box center [334, 269] width 281 height 10
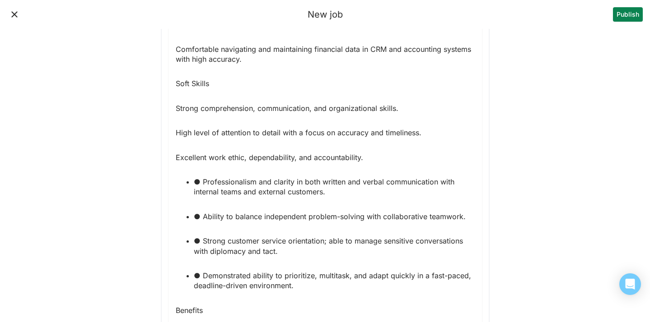
scroll to position [1289, 0]
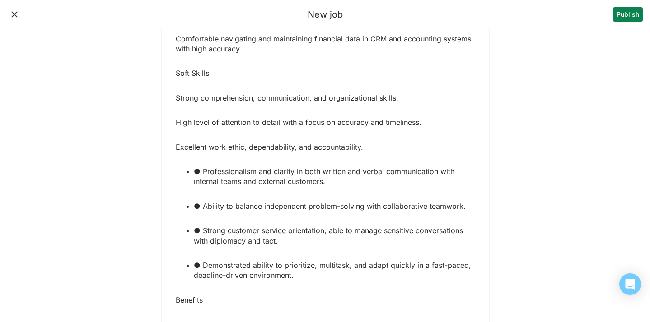
click at [201, 168] on p "● Professionalism and clarity in both written and verbal communication with int…" at bounding box center [334, 177] width 281 height 20
click at [200, 205] on p "● Ability to balance independent problem-solving with collaborative teamwork." at bounding box center [334, 206] width 281 height 10
click at [202, 229] on p "● Strong customer service orientation; able to manage sensitive conversations w…" at bounding box center [334, 236] width 281 height 20
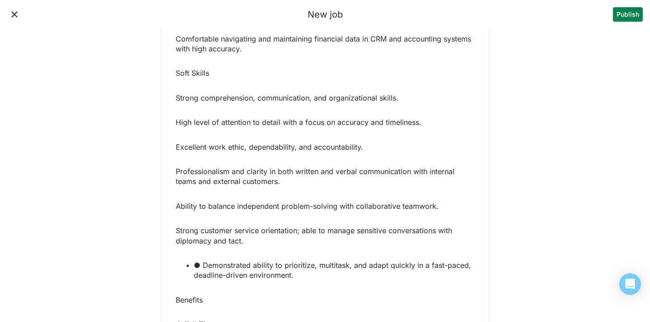
click at [201, 267] on p "● Demonstrated ability to prioritize, multitask, and adapt quickly in a fast-pa…" at bounding box center [334, 271] width 281 height 20
click at [285, 278] on p "Demonstrated ability to prioritize, multitask, and adapt quickly in a fast-pace…" at bounding box center [325, 271] width 299 height 20
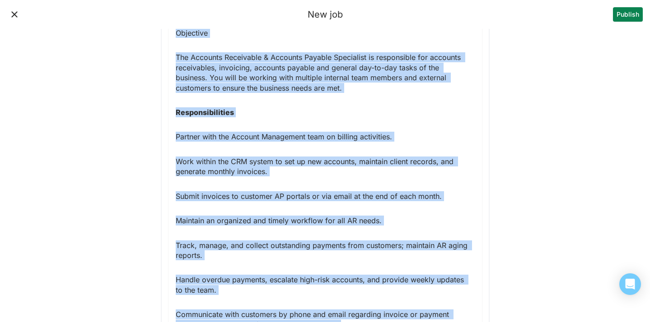
scroll to position [482, 0]
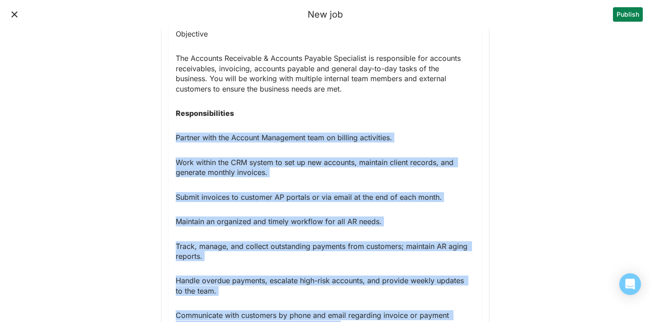
drag, startPoint x: 285, startPoint y: 278, endPoint x: 180, endPoint y: 129, distance: 182.1
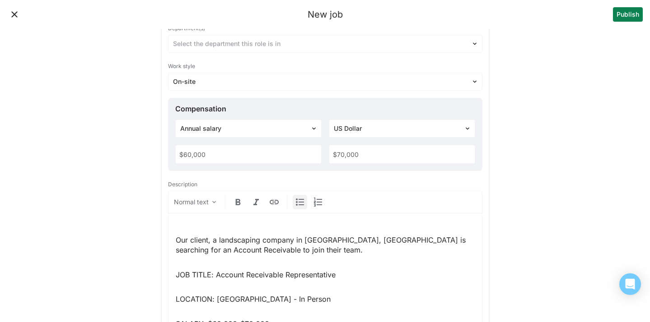
click at [297, 201] on img at bounding box center [299, 202] width 11 height 11
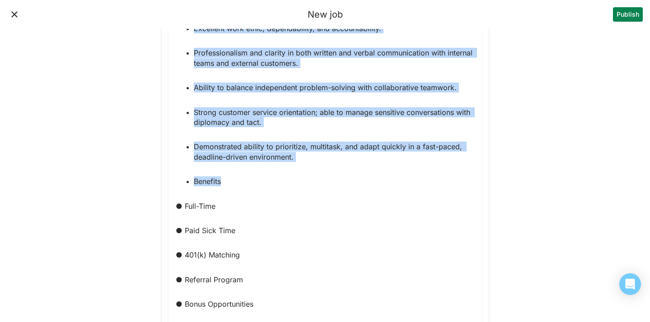
scroll to position [1460, 0]
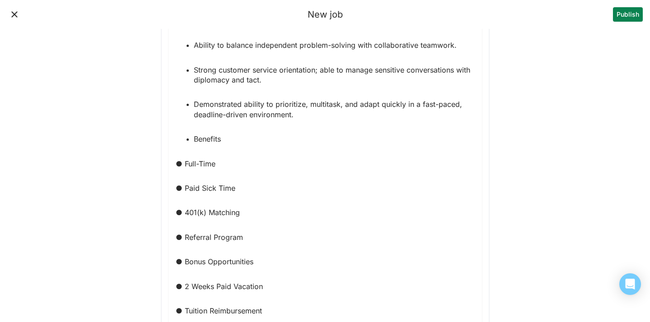
click at [196, 137] on p "Benefits" at bounding box center [334, 139] width 281 height 10
click at [194, 139] on p "Benefits" at bounding box center [334, 139] width 281 height 10
drag, startPoint x: 231, startPoint y: 139, endPoint x: 146, endPoint y: 139, distance: 84.9
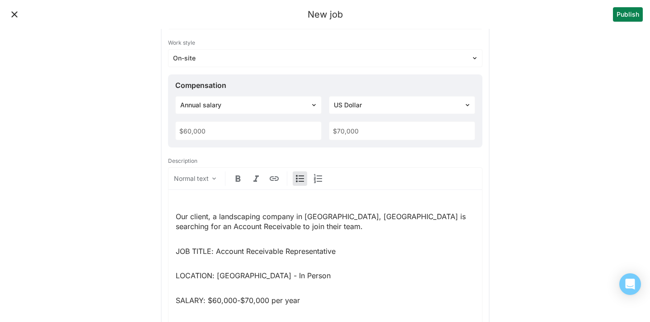
scroll to position [0, 0]
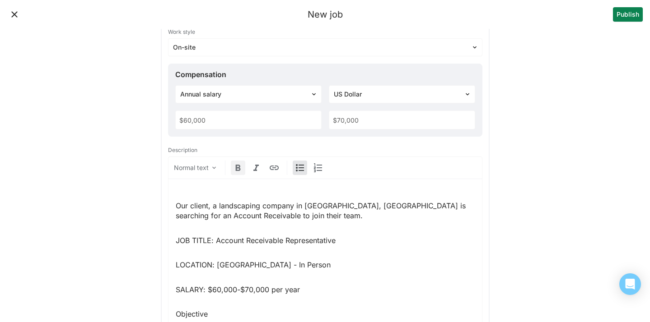
click at [235, 171] on img at bounding box center [238, 168] width 11 height 11
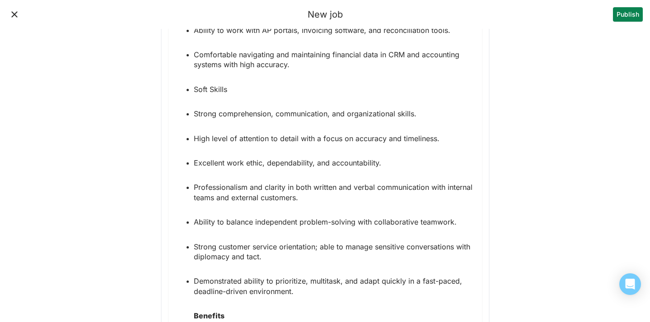
click at [319, 256] on p "Strong customer service orientation; able to manage sensitive conversations wit…" at bounding box center [334, 252] width 281 height 20
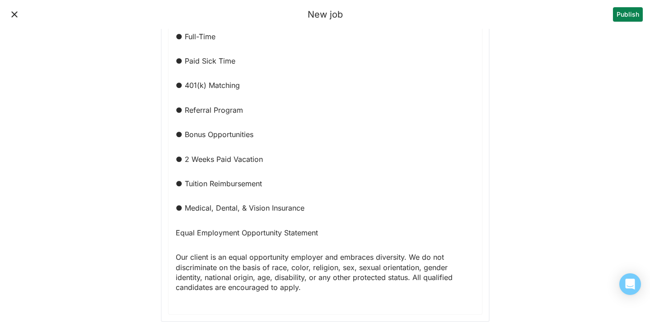
scroll to position [1589, 0]
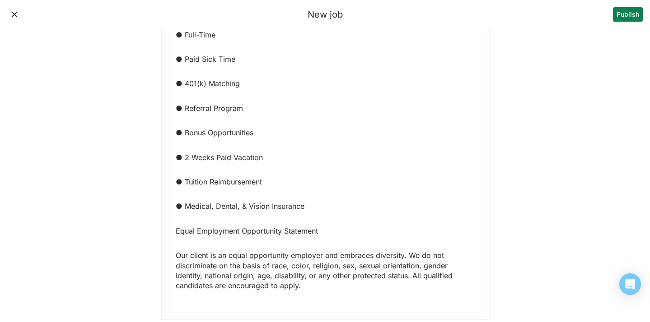
click at [183, 209] on p "● Medical, Dental, & Vision Insurance" at bounding box center [325, 206] width 299 height 10
click at [185, 182] on p "● Tuition Reimbursement" at bounding box center [325, 182] width 299 height 10
click at [182, 158] on p "● 2 Weeks Paid Vacation" at bounding box center [325, 158] width 299 height 10
click at [183, 129] on p "● Bonus Opportunities" at bounding box center [325, 133] width 299 height 10
click at [182, 108] on p "● Referral Program" at bounding box center [325, 108] width 299 height 10
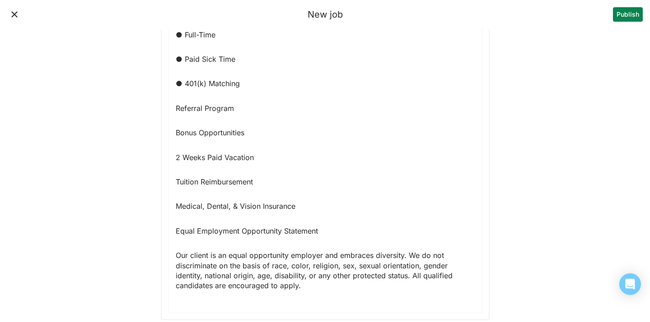
click at [182, 84] on p "● 401(k) Matching" at bounding box center [325, 84] width 299 height 10
click at [181, 60] on p "● Paid Sick Time" at bounding box center [325, 59] width 299 height 10
click at [182, 33] on p "● Full-Time" at bounding box center [325, 35] width 299 height 10
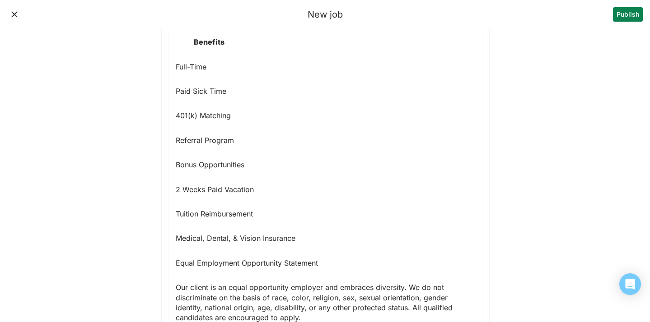
scroll to position [1558, 0]
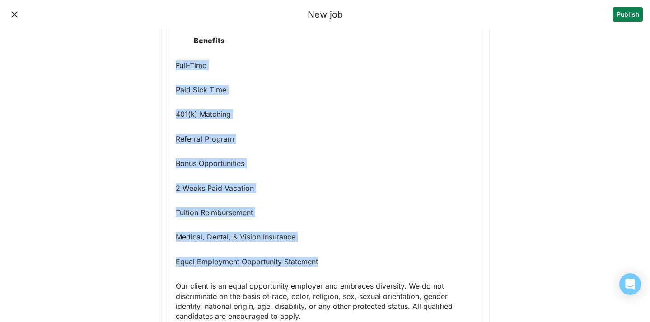
drag, startPoint x: 327, startPoint y: 264, endPoint x: 172, endPoint y: 66, distance: 251.8
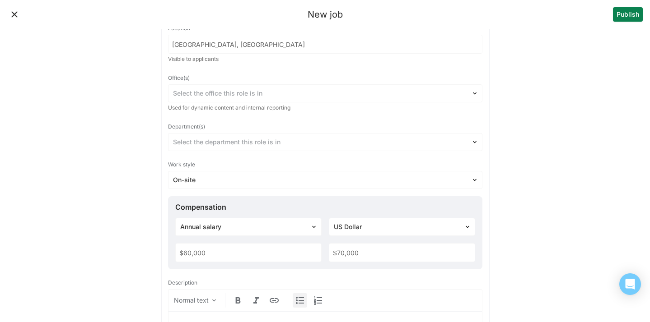
click at [301, 300] on img at bounding box center [299, 300] width 11 height 11
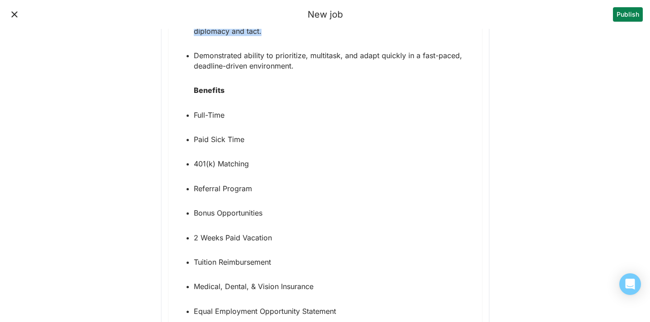
scroll to position [1513, 0]
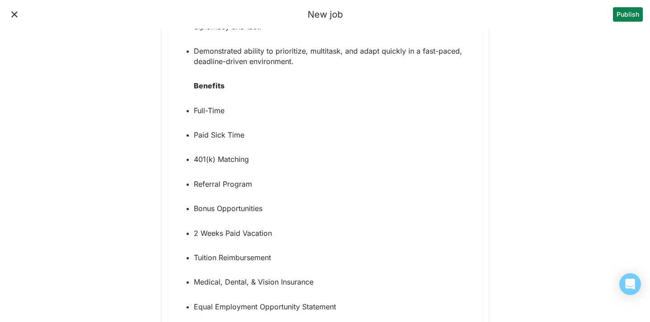
click at [195, 84] on strong "Benefits" at bounding box center [209, 85] width 31 height 9
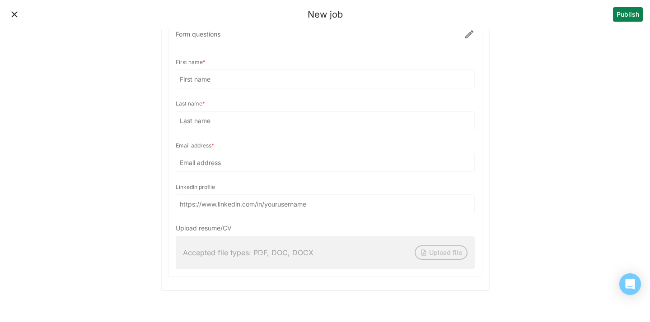
scroll to position [1928, 0]
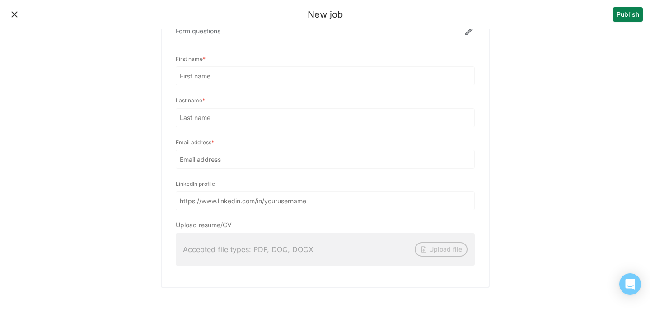
click at [465, 29] on div at bounding box center [324, 146] width 313 height 255
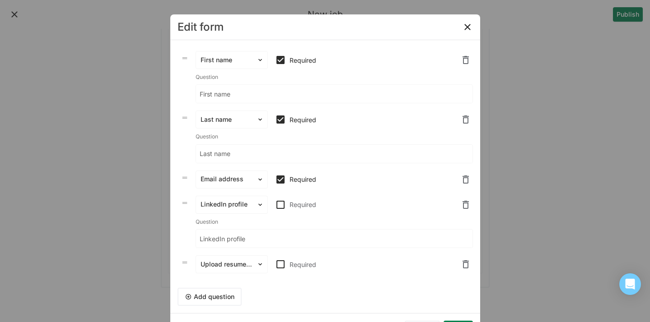
scroll to position [26, 0]
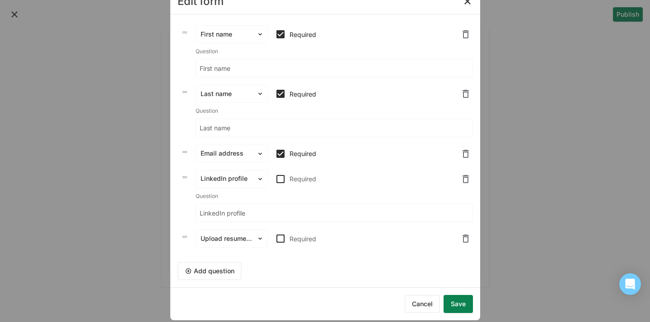
click at [280, 237] on img at bounding box center [280, 238] width 11 height 11
click at [275, 239] on input "Required" at bounding box center [275, 239] width 0 height 0
checkbox input "true"
click at [217, 268] on button "Add question" at bounding box center [209, 271] width 64 height 18
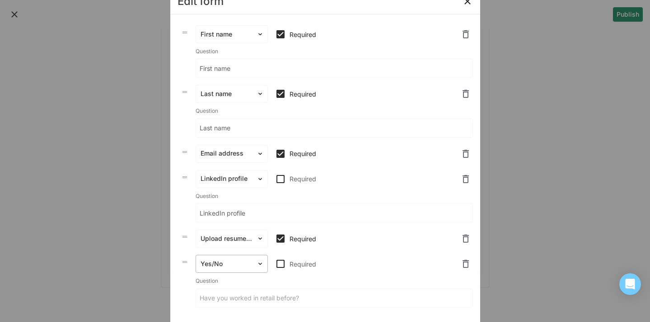
click at [235, 265] on div at bounding box center [226, 264] width 51 height 9
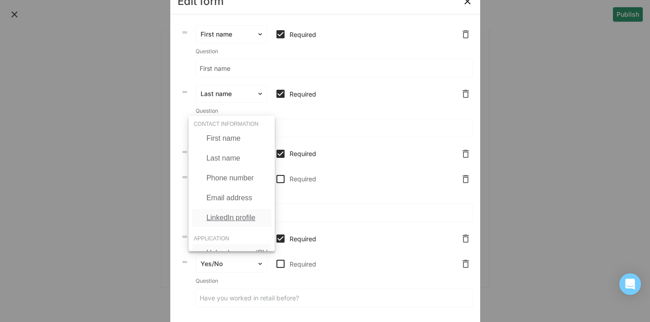
scroll to position [17, 0]
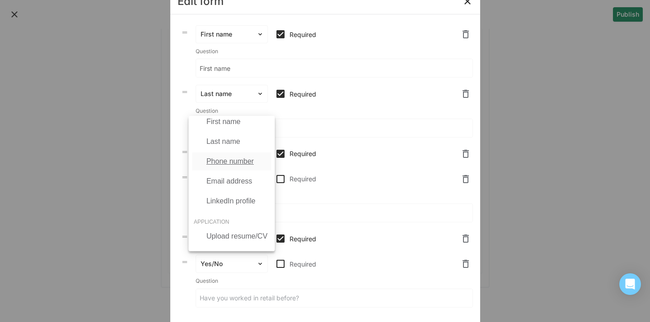
click at [226, 159] on div "Phone number" at bounding box center [229, 162] width 47 height 8
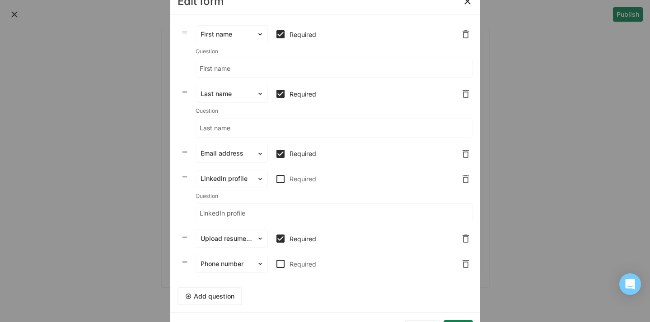
click at [282, 263] on img at bounding box center [280, 264] width 11 height 11
click at [275, 264] on input "Required" at bounding box center [275, 264] width 0 height 0
checkbox input "true"
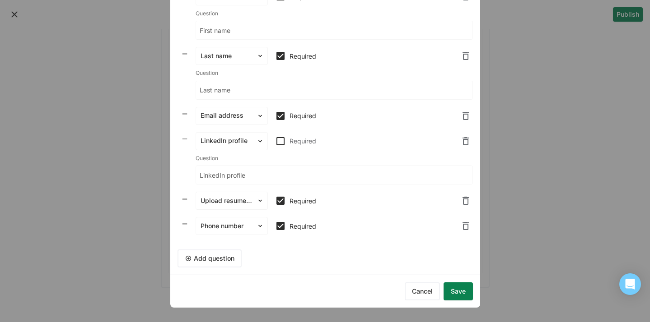
click at [465, 293] on button "Save" at bounding box center [458, 292] width 29 height 18
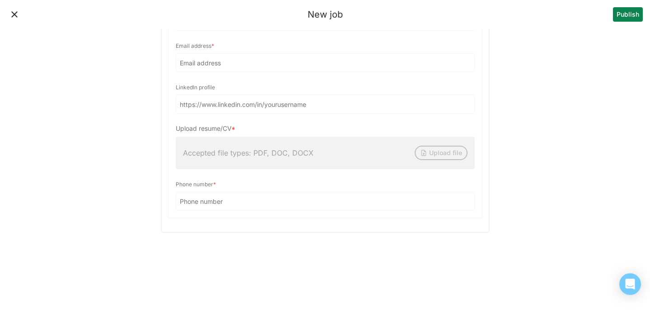
scroll to position [2020, 0]
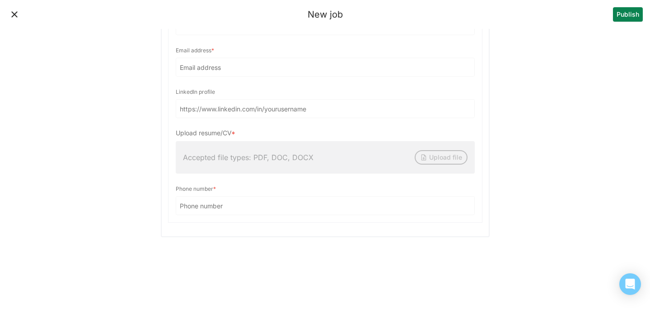
click at [629, 13] on button "Publish" at bounding box center [628, 14] width 30 height 14
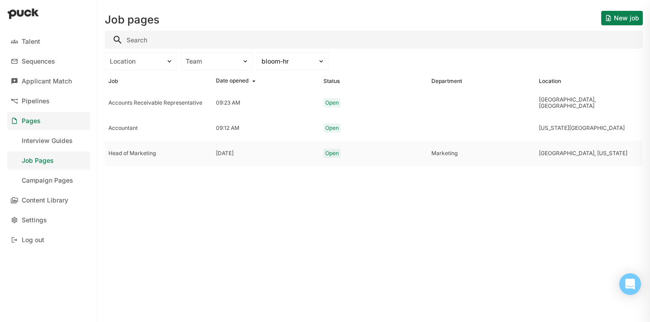
click at [139, 150] on div "Head of Marketing" at bounding box center [158, 153] width 100 height 6
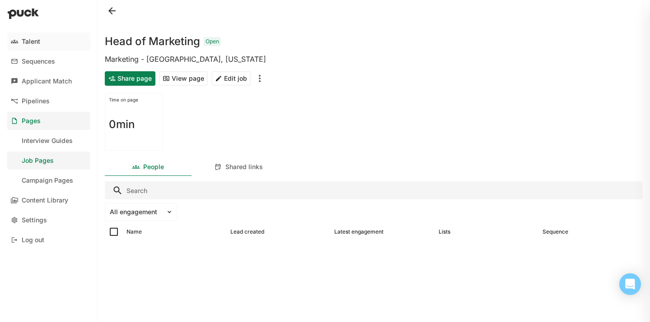
click at [32, 42] on div "Talent" at bounding box center [31, 42] width 19 height 8
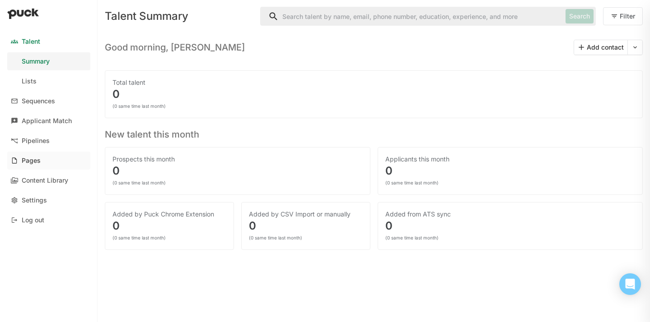
click at [30, 159] on div "Pages" at bounding box center [31, 161] width 19 height 8
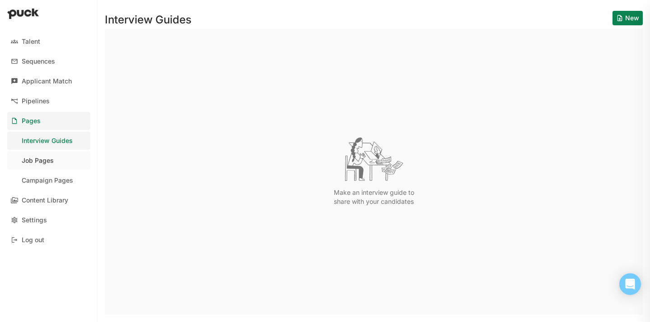
click at [48, 158] on div "Job Pages" at bounding box center [38, 161] width 32 height 8
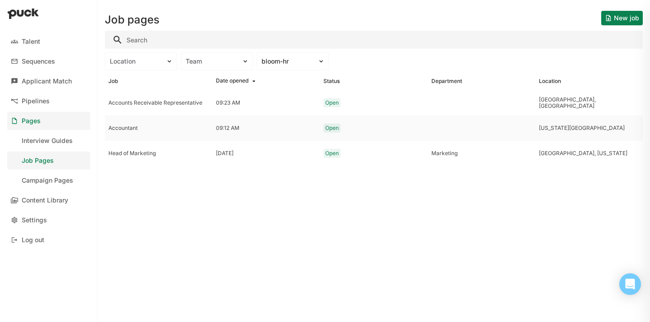
click at [146, 128] on div "Accountant" at bounding box center [158, 128] width 100 height 6
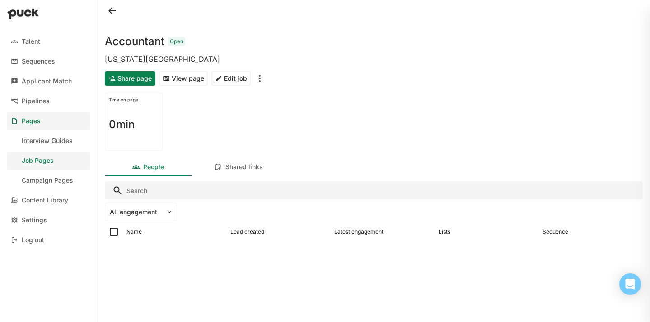
click at [188, 81] on button "View page" at bounding box center [183, 78] width 49 height 14
